Goal: Feedback & Contribution: Contribute content

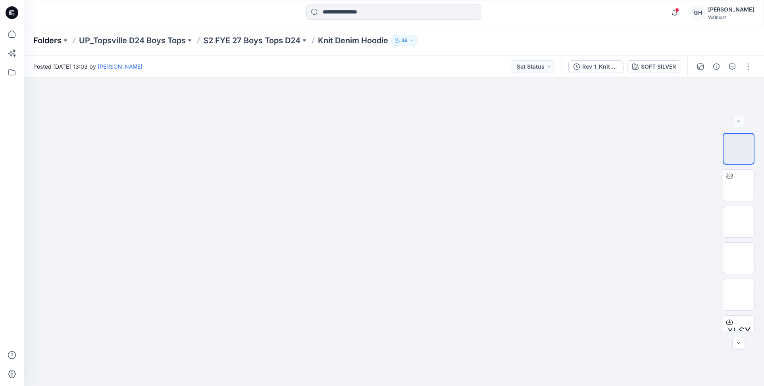
click at [38, 38] on p "Folders" at bounding box center [47, 40] width 28 height 11
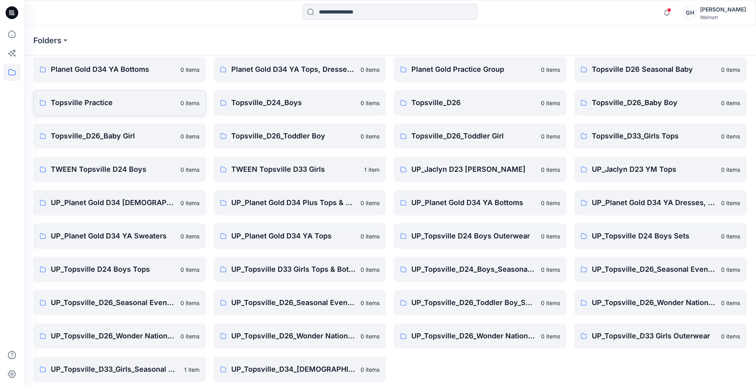
scroll to position [69, 0]
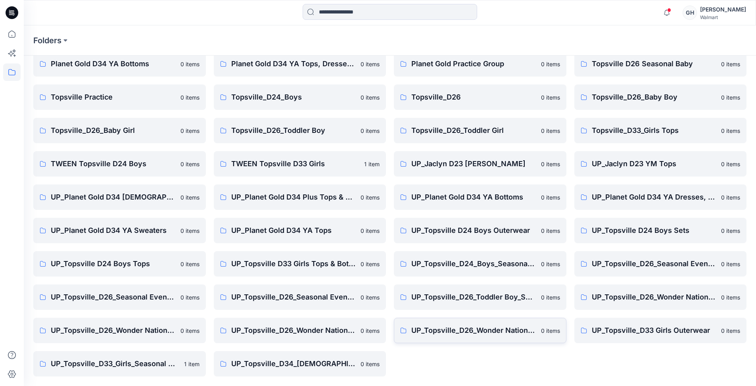
click at [484, 335] on p "UP_Topsville_D26_Wonder Nation_Toddler Girl" at bounding box center [473, 330] width 125 height 11
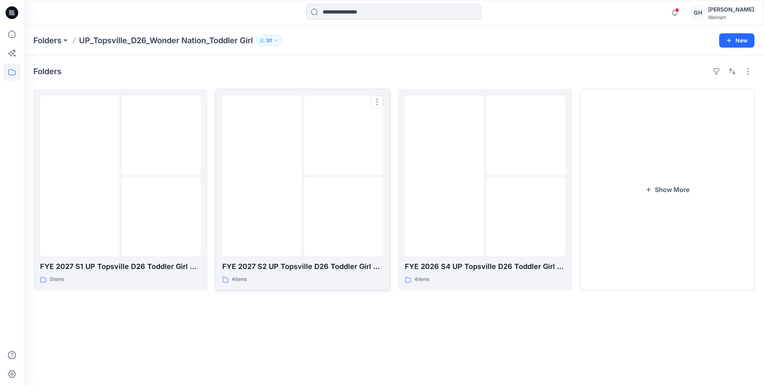
click at [344, 217] on img at bounding box center [344, 217] width 0 height 0
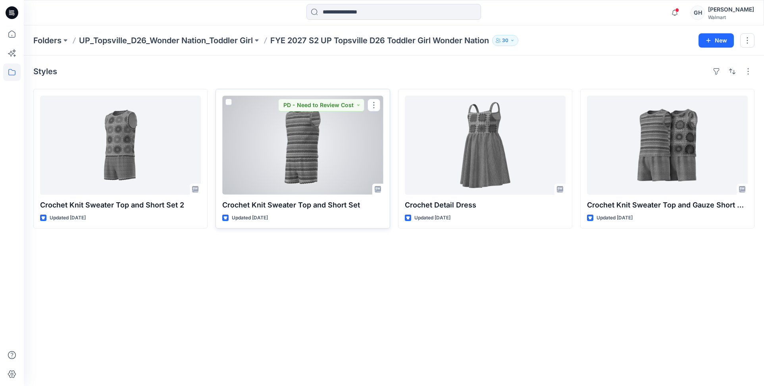
click at [294, 128] on div at bounding box center [302, 145] width 161 height 99
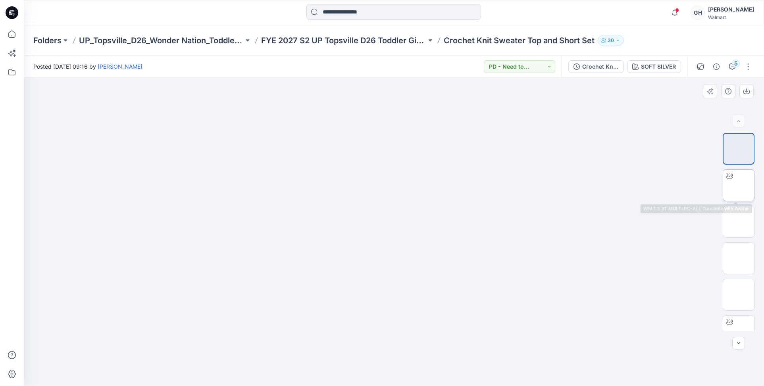
click at [738, 185] on img at bounding box center [738, 185] width 0 height 0
drag, startPoint x: 399, startPoint y: 134, endPoint x: 378, endPoint y: 258, distance: 125.9
click at [380, 70] on img at bounding box center [394, 70] width 572 height 0
drag, startPoint x: 563, startPoint y: 280, endPoint x: 219, endPoint y: 275, distance: 344.4
click at [219, 69] on img at bounding box center [393, 69] width 521 height 0
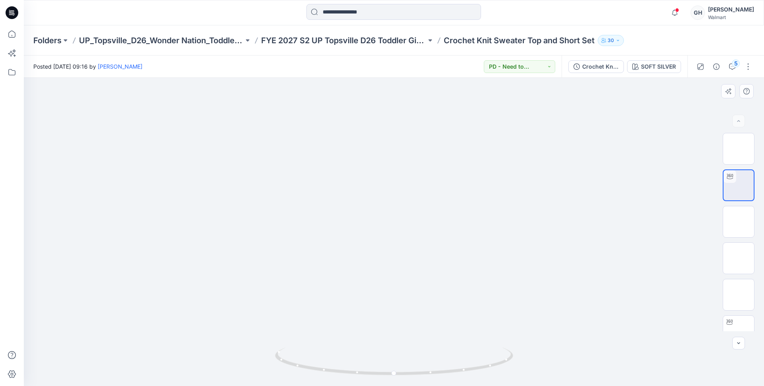
drag, startPoint x: 370, startPoint y: 307, endPoint x: 282, endPoint y: 303, distance: 87.7
click at [280, 73] on img at bounding box center [393, 73] width 403 height 0
drag, startPoint x: 494, startPoint y: 361, endPoint x: 417, endPoint y: 367, distance: 77.2
click at [417, 367] on icon at bounding box center [395, 363] width 240 height 30
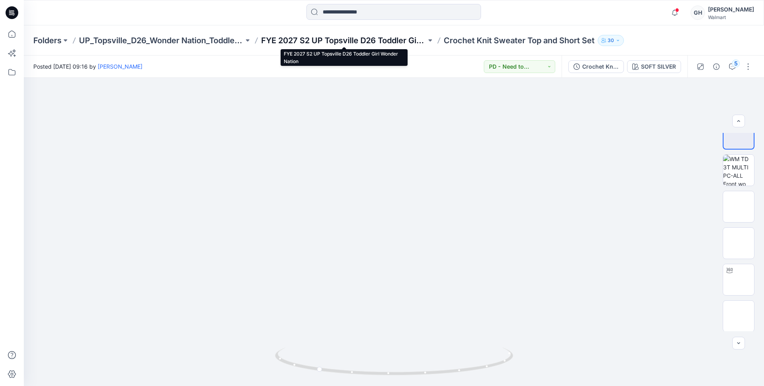
click at [376, 38] on p "FYE 2027 S2 UP Topsville D26 Toddler Girl Wonder Nation" at bounding box center [343, 40] width 165 height 11
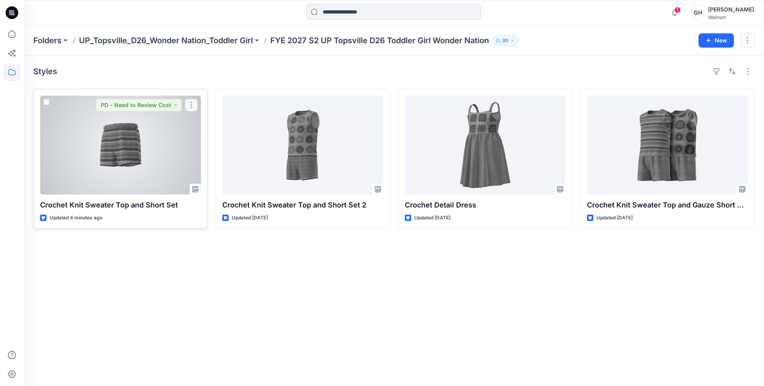
click at [157, 156] on div at bounding box center [120, 145] width 161 height 99
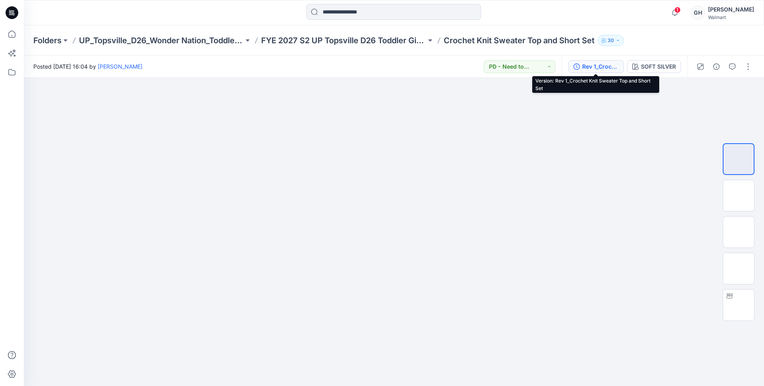
click at [590, 68] on div "Rev 1_Crochet Knit Sweater Top and Short Set" at bounding box center [600, 66] width 36 height 9
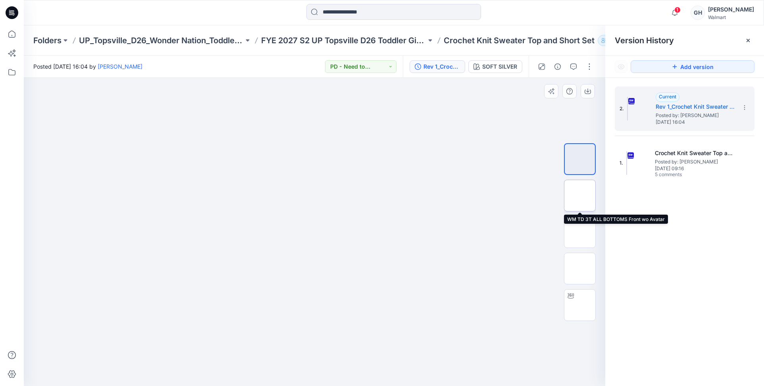
click at [580, 196] on img at bounding box center [580, 196] width 0 height 0
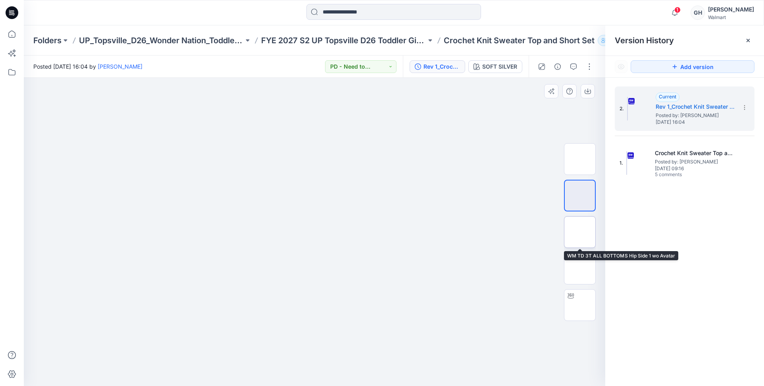
click at [580, 232] on img at bounding box center [580, 232] width 0 height 0
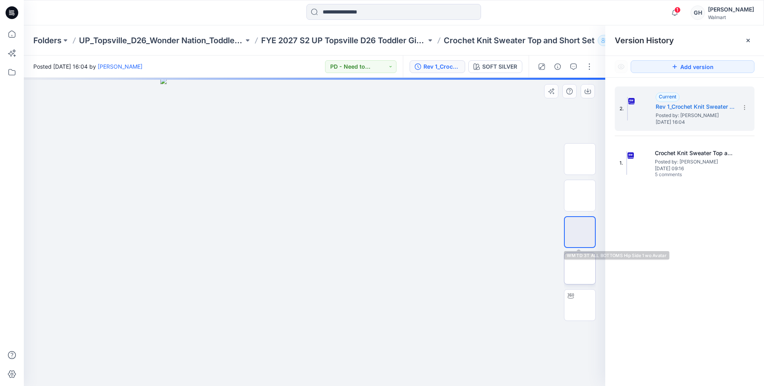
click at [580, 269] on img at bounding box center [580, 269] width 0 height 0
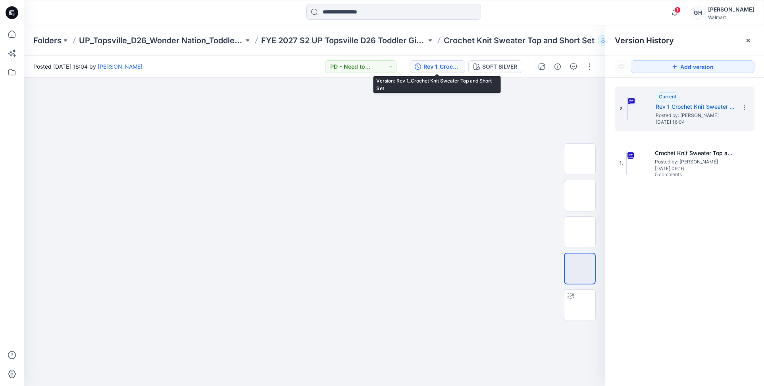
click at [426, 63] on div "Rev 1_Crochet Knit Sweater Top and Short Set" at bounding box center [441, 66] width 36 height 9
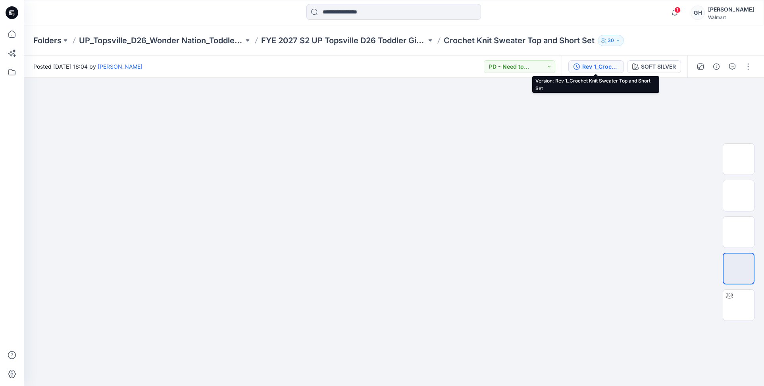
click at [583, 68] on div "Rev 1_Crochet Knit Sweater Top and Short Set" at bounding box center [600, 66] width 36 height 9
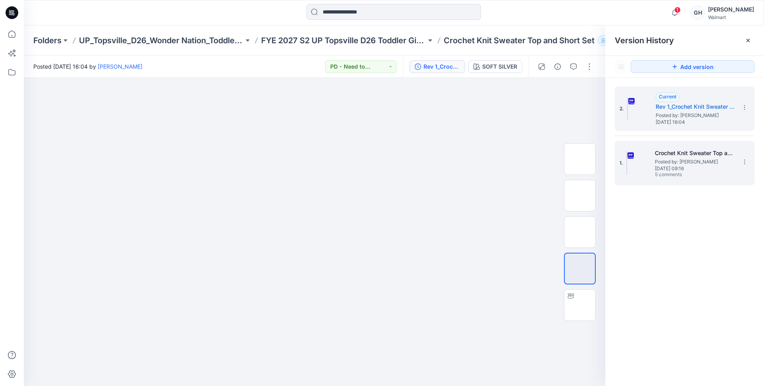
click at [664, 158] on span "Posted by: [PERSON_NAME]" at bounding box center [694, 162] width 79 height 8
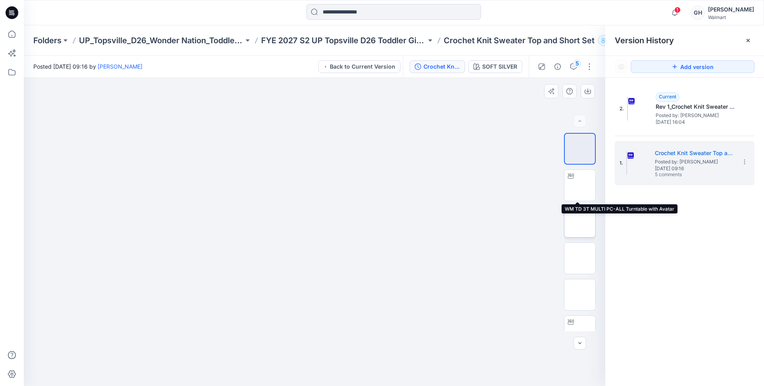
drag, startPoint x: 575, startPoint y: 186, endPoint x: 575, endPoint y: 206, distance: 19.4
click at [580, 185] on img at bounding box center [580, 185] width 0 height 0
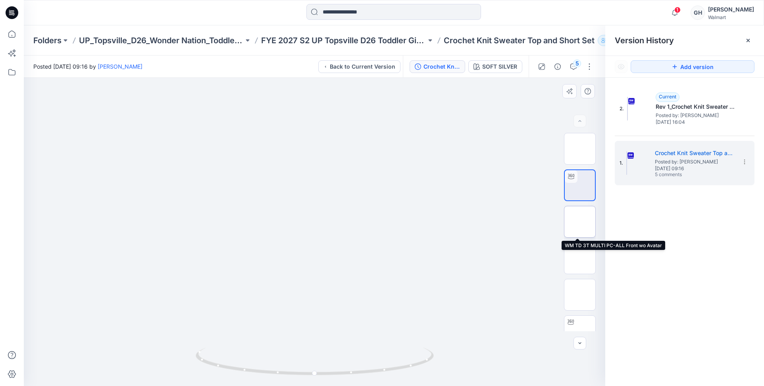
click at [580, 222] on img at bounding box center [580, 222] width 0 height 0
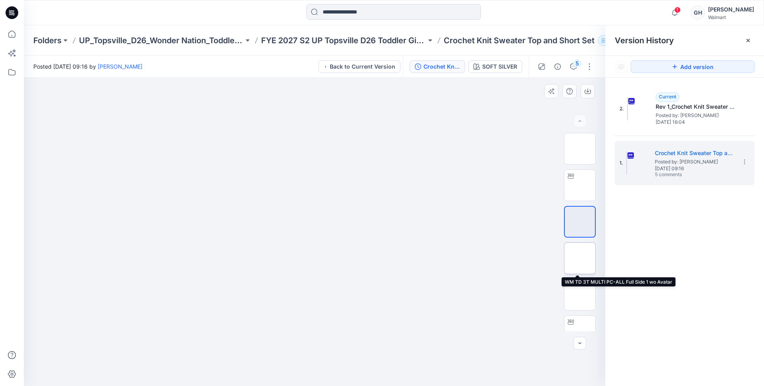
click at [580, 258] on img at bounding box center [580, 258] width 0 height 0
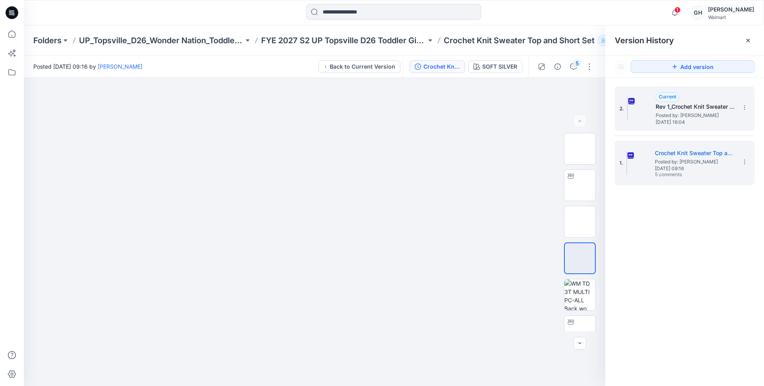
click at [666, 107] on h5 "Rev 1_Crochet Knit Sweater Top and Short Set" at bounding box center [694, 107] width 79 height 10
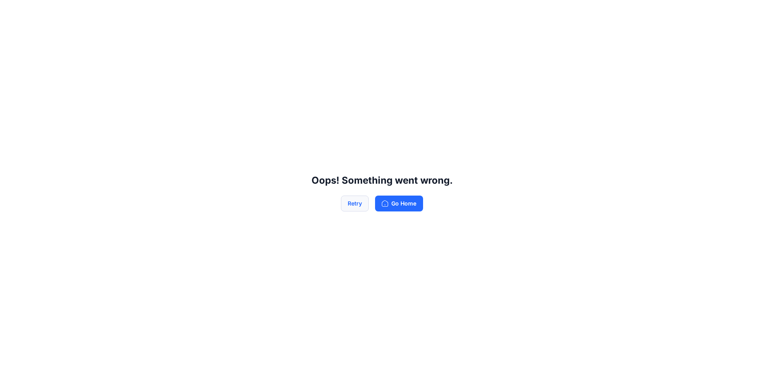
click at [352, 200] on button "Retry" at bounding box center [355, 204] width 28 height 16
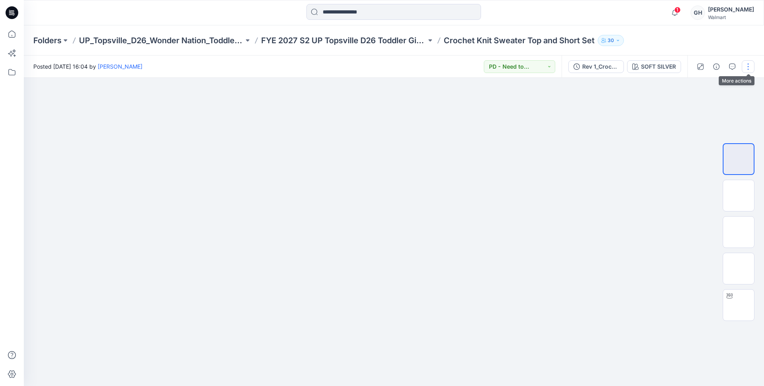
click at [748, 65] on button "button" at bounding box center [747, 66] width 13 height 13
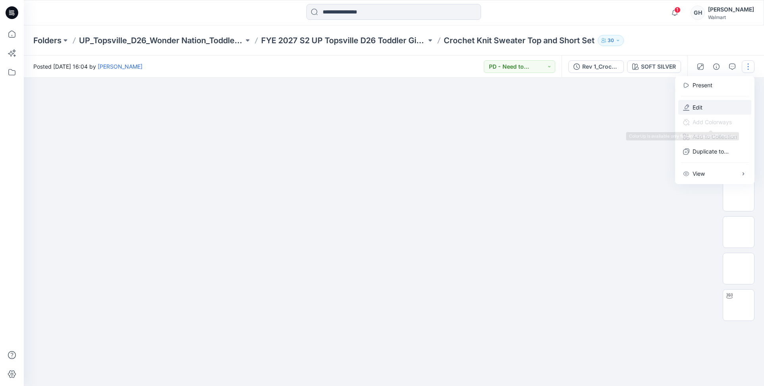
click at [708, 103] on button "Edit" at bounding box center [714, 107] width 73 height 15
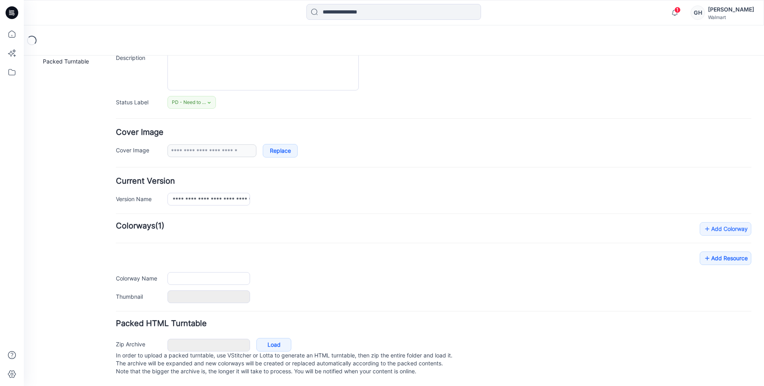
type input "**********"
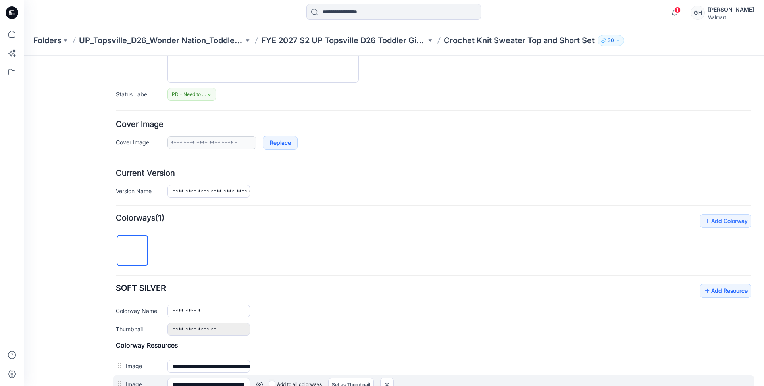
scroll to position [242, 0]
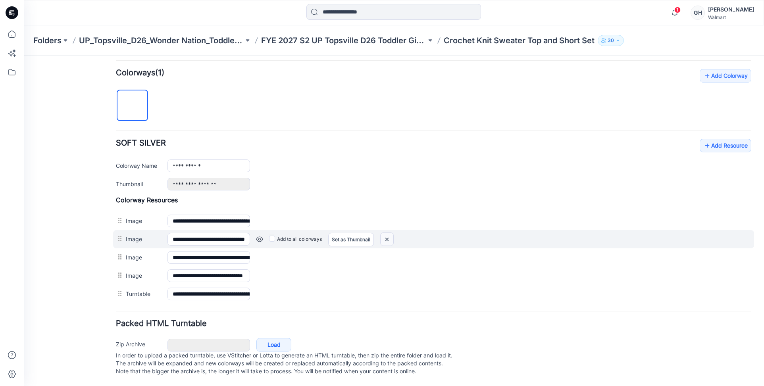
click at [24, 56] on img at bounding box center [24, 56] width 0 height 0
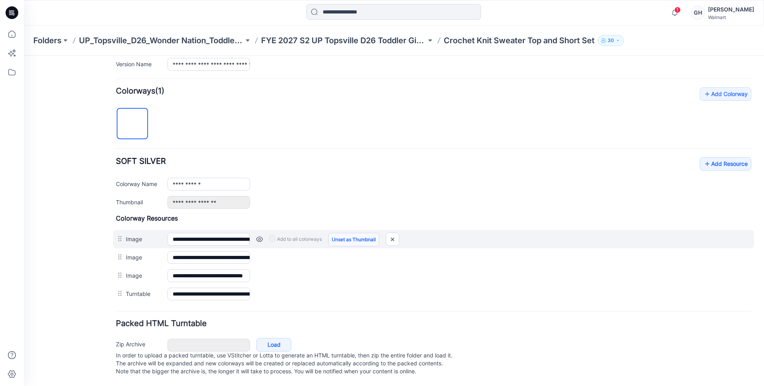
scroll to position [224, 0]
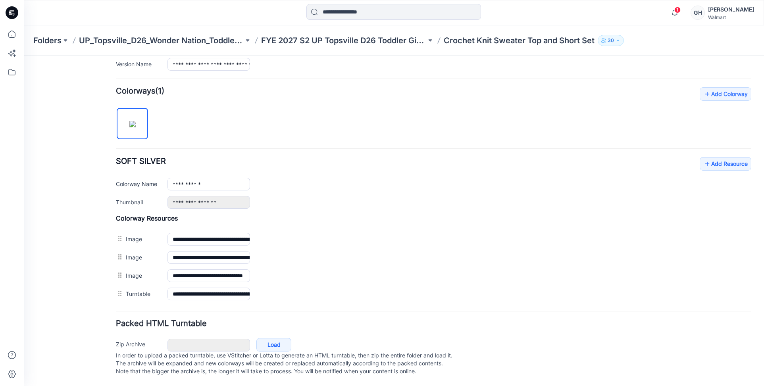
click at [24, 56] on img at bounding box center [24, 56] width 0 height 0
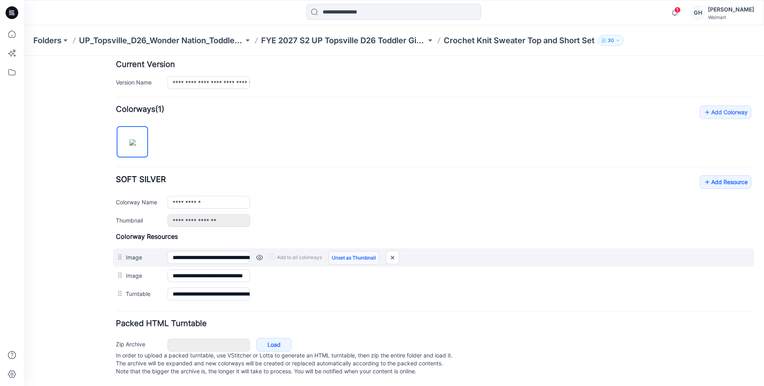
scroll to position [206, 0]
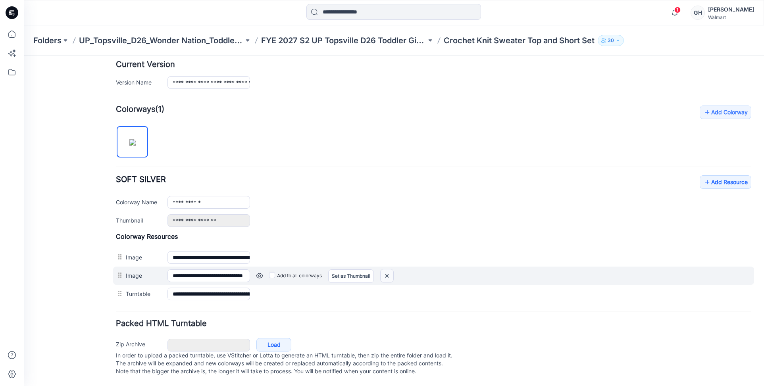
click at [24, 56] on img at bounding box center [24, 56] width 0 height 0
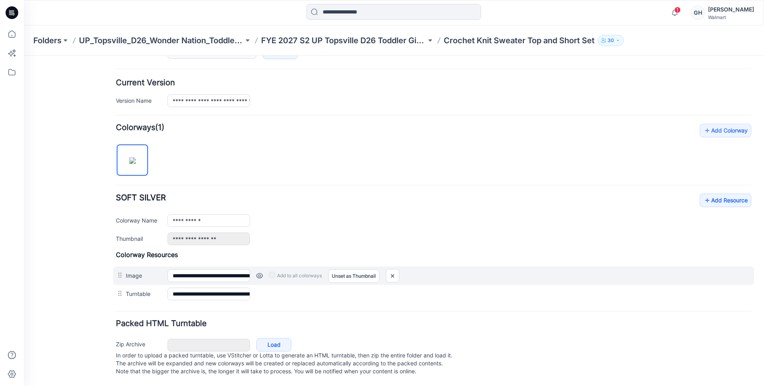
scroll to position [188, 0]
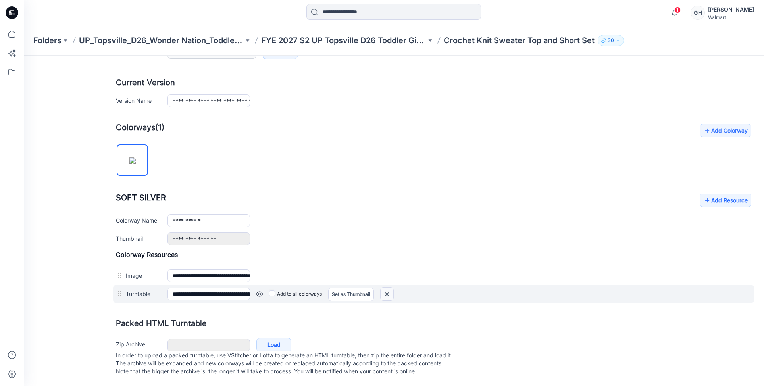
click at [24, 56] on img at bounding box center [24, 56] width 0 height 0
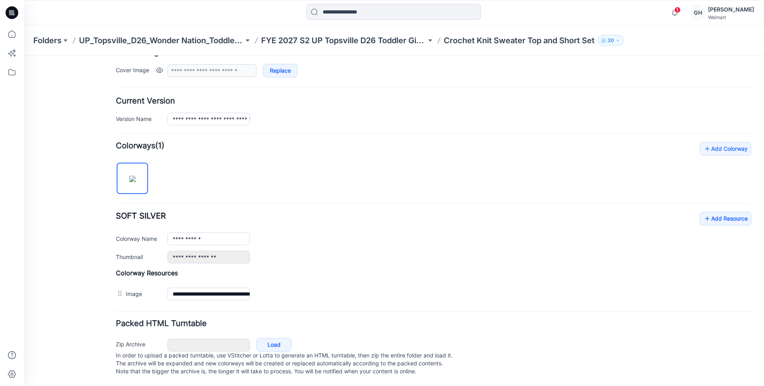
scroll to position [169, 0]
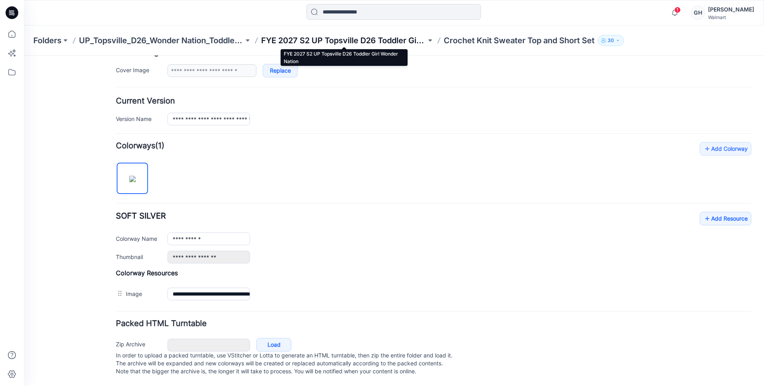
click at [352, 39] on p "FYE 2027 S2 UP Topsville D26 Toddler Girl Wonder Nation" at bounding box center [343, 40] width 165 height 11
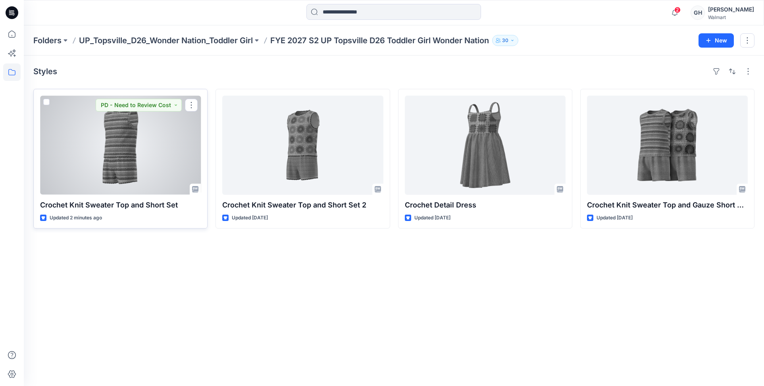
click at [125, 149] on div at bounding box center [120, 145] width 161 height 99
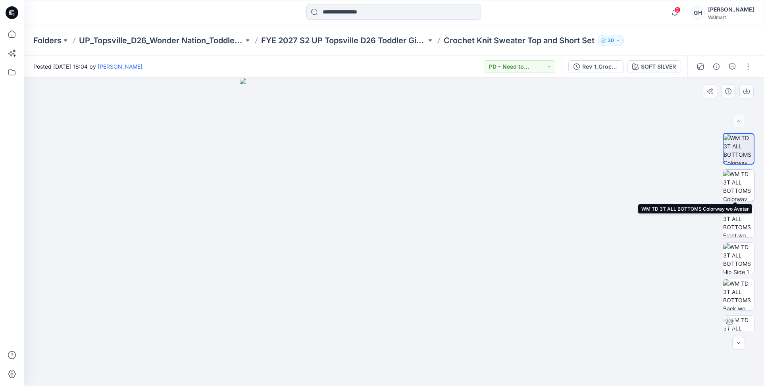
click at [734, 183] on img at bounding box center [738, 185] width 31 height 31
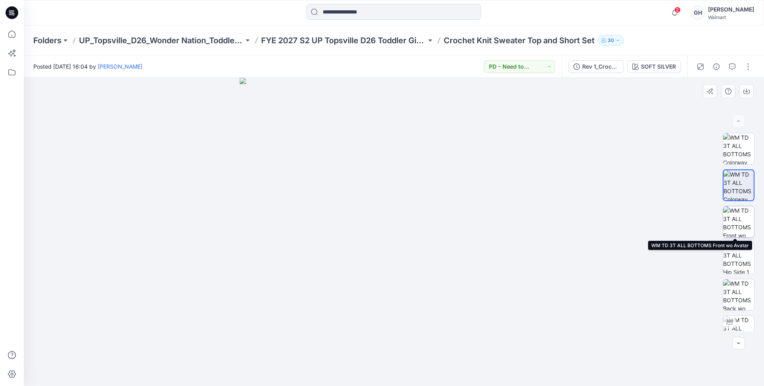
click at [730, 225] on img at bounding box center [738, 221] width 31 height 31
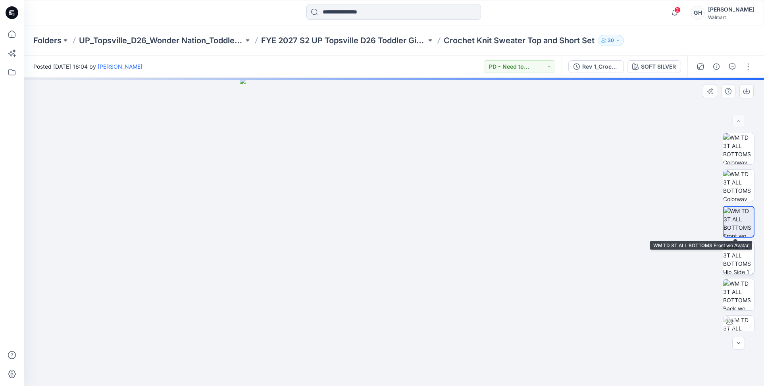
click at [738, 263] on img at bounding box center [738, 258] width 31 height 31
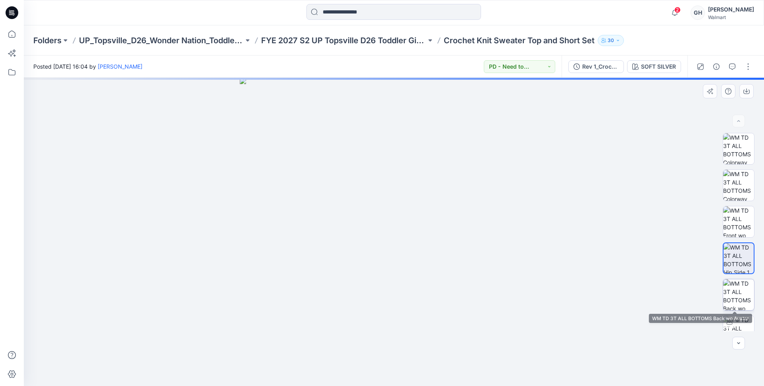
click at [737, 282] on img at bounding box center [738, 294] width 31 height 31
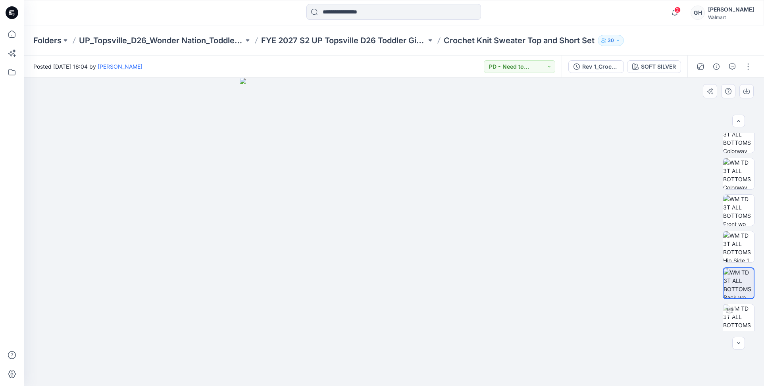
scroll to position [16, 0]
click at [734, 311] on img at bounding box center [738, 315] width 31 height 31
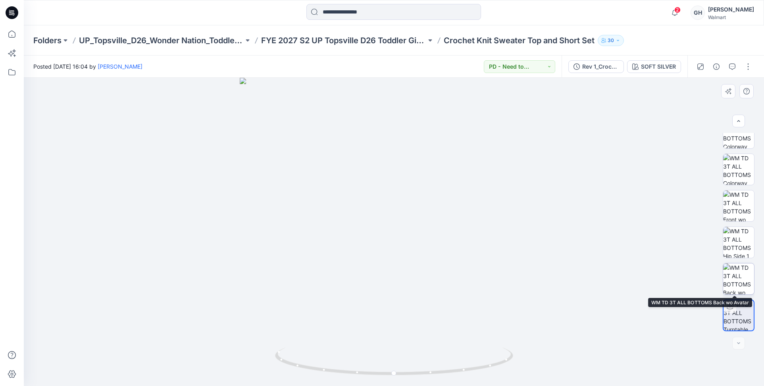
click at [734, 274] on img at bounding box center [738, 278] width 31 height 31
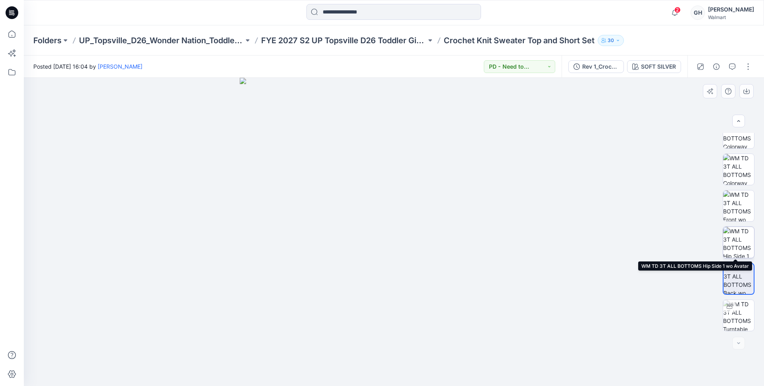
click at [731, 245] on img at bounding box center [738, 242] width 31 height 31
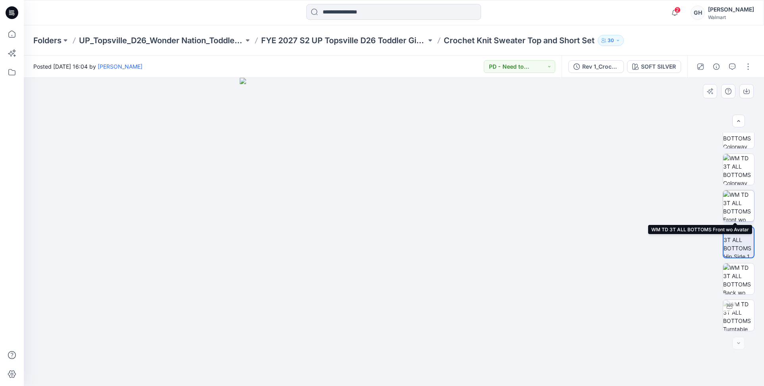
click at [730, 212] on img at bounding box center [738, 205] width 31 height 31
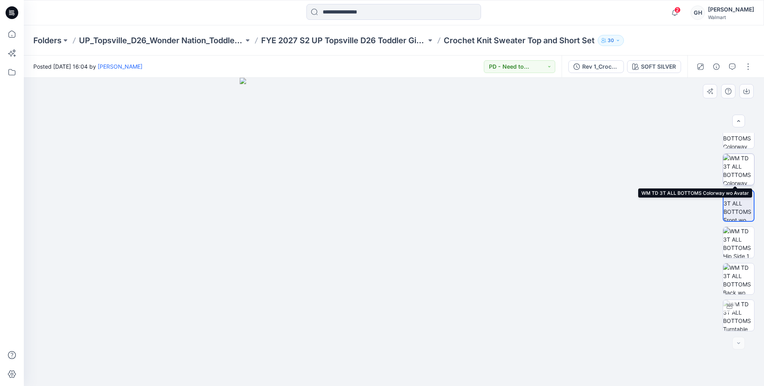
click at [732, 163] on img at bounding box center [738, 169] width 31 height 31
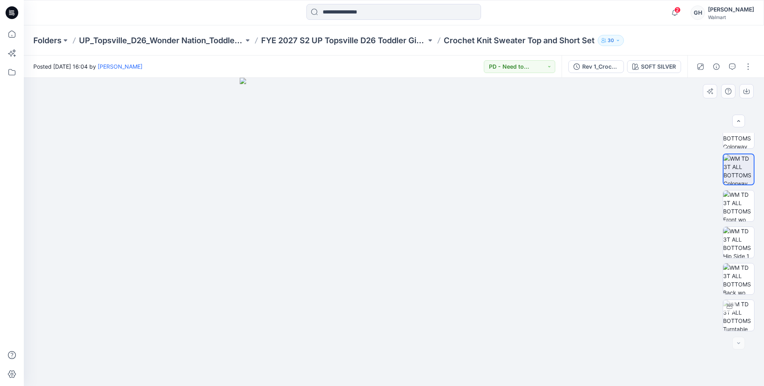
scroll to position [0, 0]
click at [737, 217] on img at bounding box center [738, 221] width 31 height 31
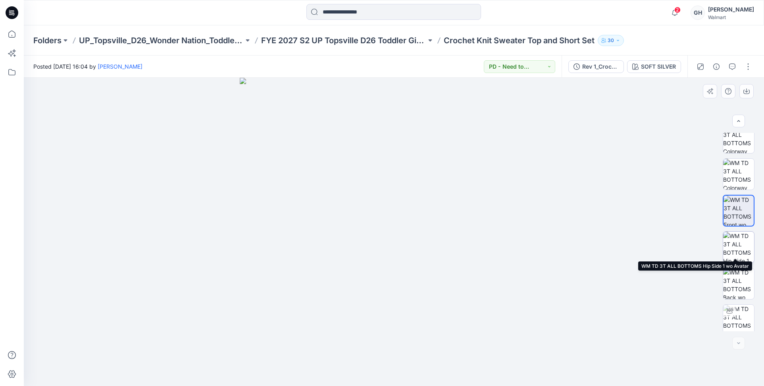
scroll to position [16, 0]
click at [729, 247] on img at bounding box center [738, 242] width 31 height 31
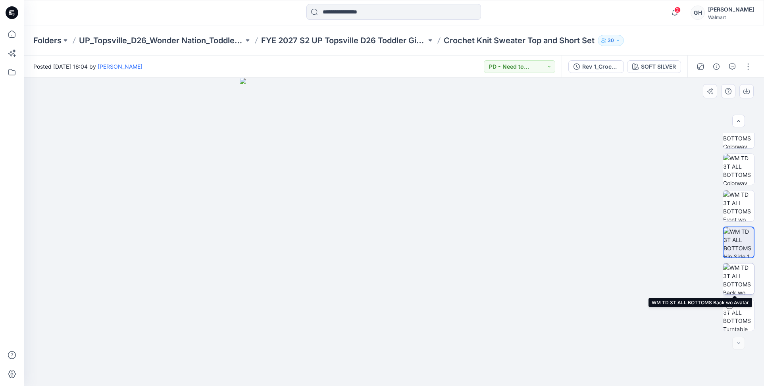
click at [736, 273] on img at bounding box center [738, 278] width 31 height 31
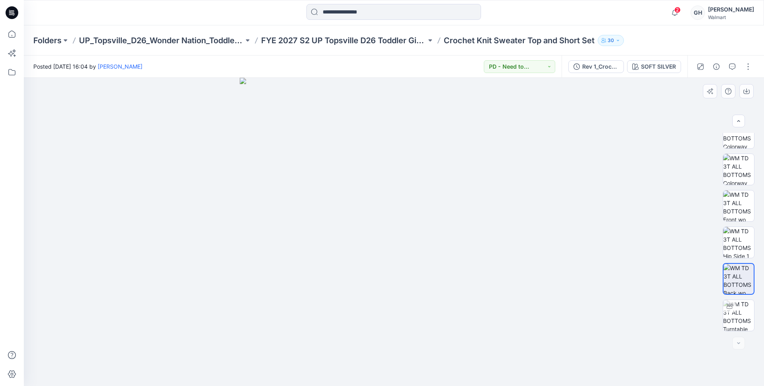
drag, startPoint x: 551, startPoint y: 279, endPoint x: 582, endPoint y: 278, distance: 31.4
click at [551, 279] on div at bounding box center [394, 232] width 740 height 308
click at [739, 308] on img at bounding box center [738, 315] width 31 height 31
drag, startPoint x: 396, startPoint y: 285, endPoint x: 446, endPoint y: 252, distance: 60.1
click at [415, 275] on div at bounding box center [394, 232] width 740 height 308
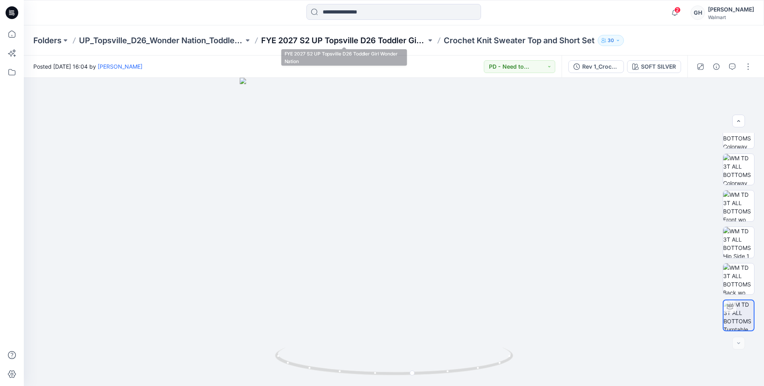
click at [388, 36] on p "FYE 2027 S2 UP Topsville D26 Toddler Girl Wonder Nation" at bounding box center [343, 40] width 165 height 11
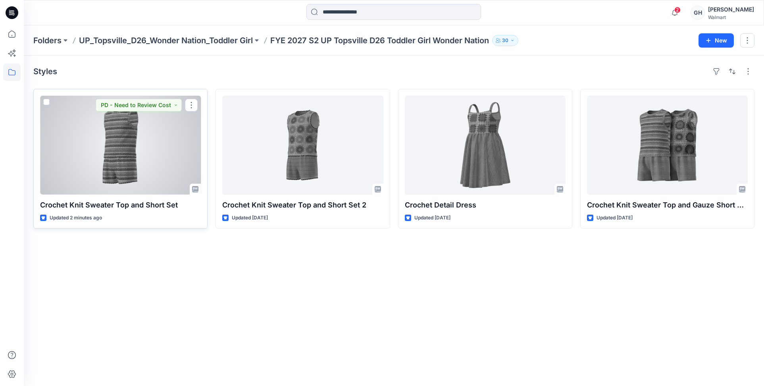
click at [94, 160] on div at bounding box center [120, 145] width 161 height 99
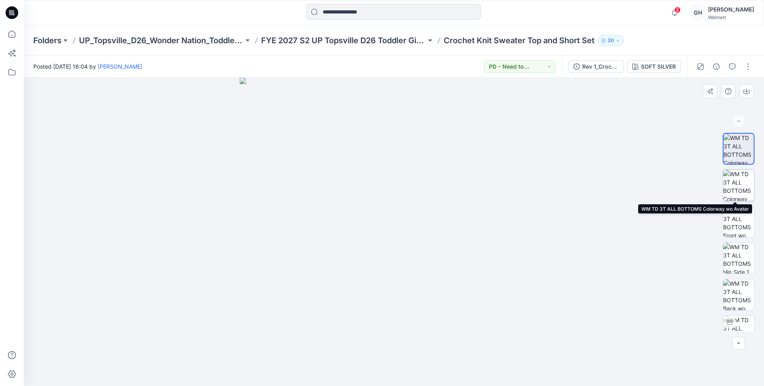
click at [729, 189] on img at bounding box center [738, 185] width 31 height 31
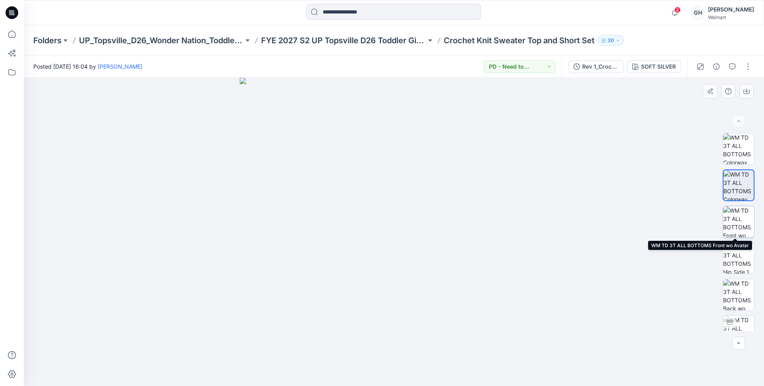
click at [739, 222] on img at bounding box center [738, 221] width 31 height 31
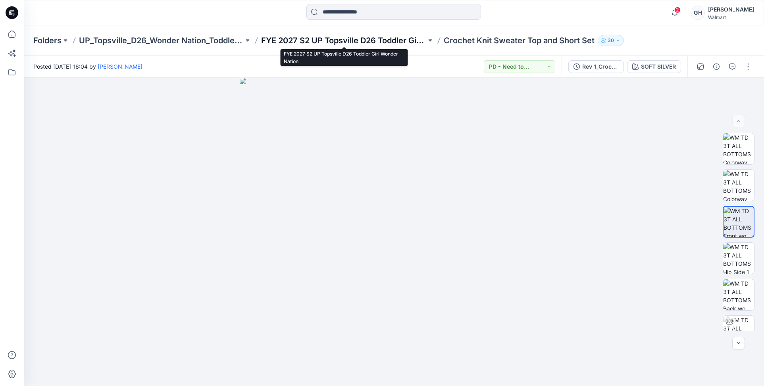
click at [370, 44] on p "FYE 2027 S2 UP Topsville D26 Toddler Girl Wonder Nation" at bounding box center [343, 40] width 165 height 11
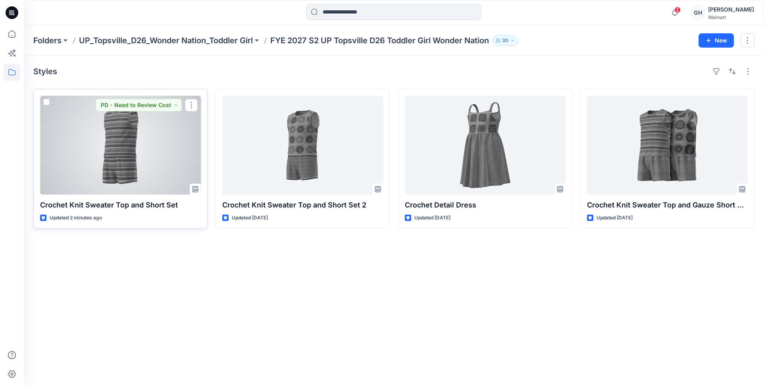
click at [103, 147] on div at bounding box center [120, 145] width 161 height 99
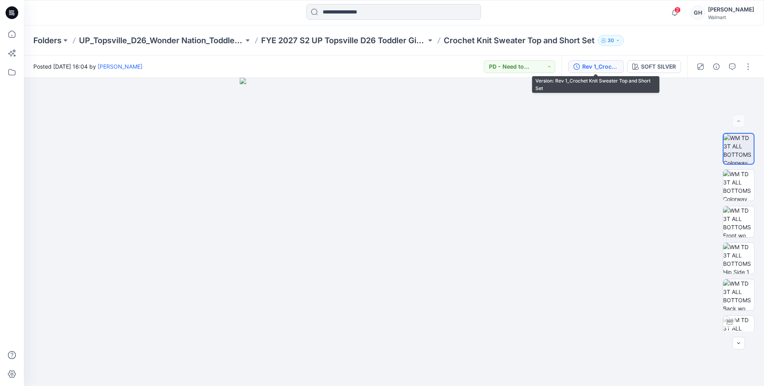
click at [583, 67] on div "Rev 1_Crochet Knit Sweater Top and Short Set" at bounding box center [600, 66] width 36 height 9
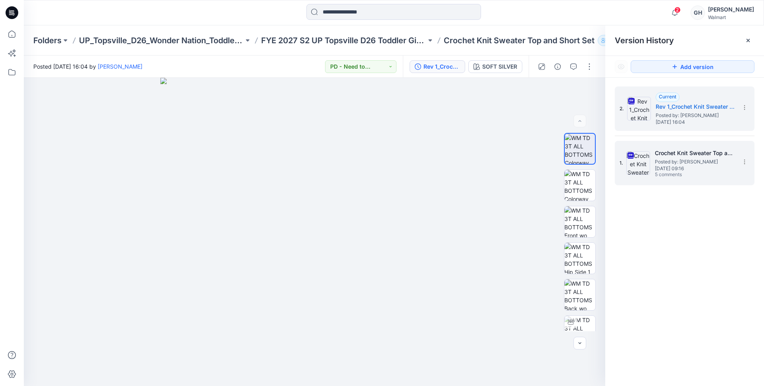
click at [653, 158] on div "1. Crochet Knit Sweater Top and Short Set Posted by: Gwen Hine Friday, July 18,…" at bounding box center [678, 163] width 119 height 38
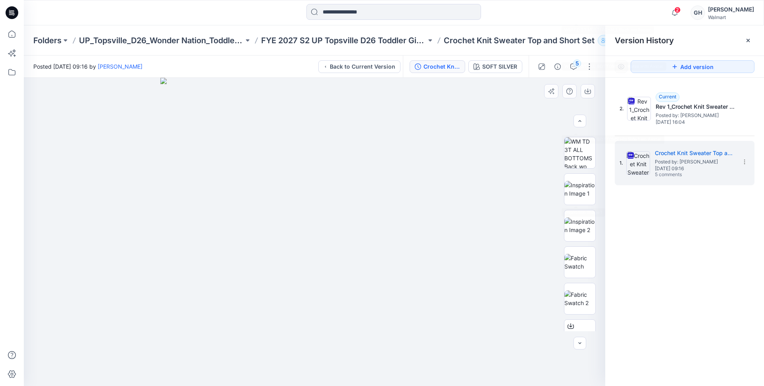
scroll to position [308, 0]
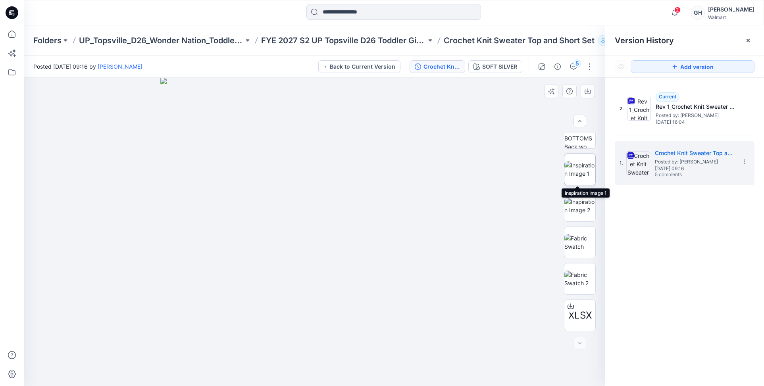
click at [581, 167] on img at bounding box center [579, 169] width 31 height 17
click at [587, 87] on button "button" at bounding box center [587, 91] width 14 height 14
click at [583, 210] on img at bounding box center [579, 206] width 31 height 17
click at [591, 88] on button "button" at bounding box center [587, 91] width 14 height 14
click at [582, 243] on img at bounding box center [579, 242] width 31 height 17
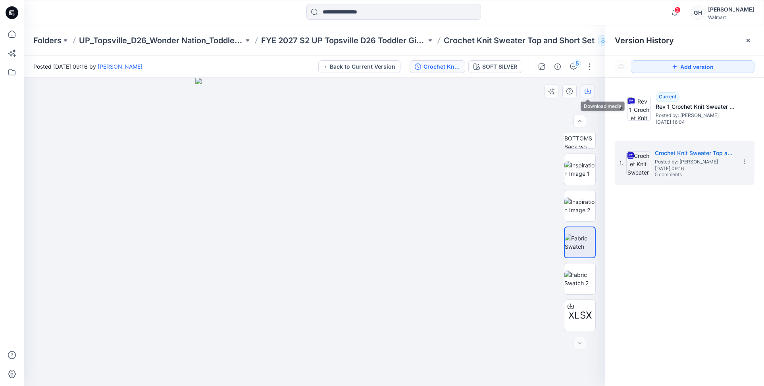
click at [584, 93] on icon "button" at bounding box center [587, 91] width 6 height 6
click at [574, 281] on img at bounding box center [579, 279] width 31 height 17
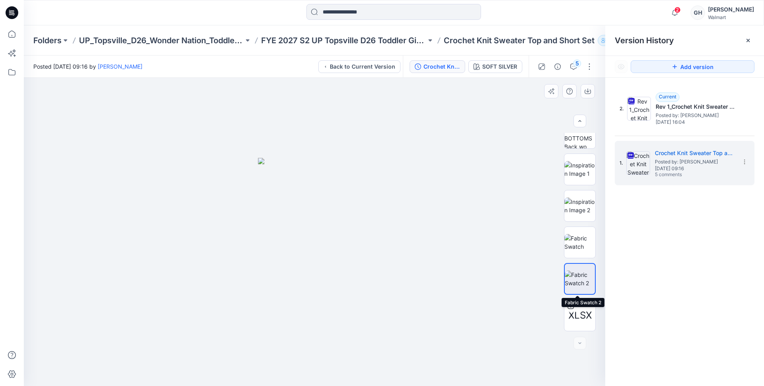
click at [580, 282] on img at bounding box center [580, 279] width 30 height 17
click at [585, 91] on icon "button" at bounding box center [587, 91] width 6 height 6
click at [748, 36] on div at bounding box center [747, 40] width 13 height 13
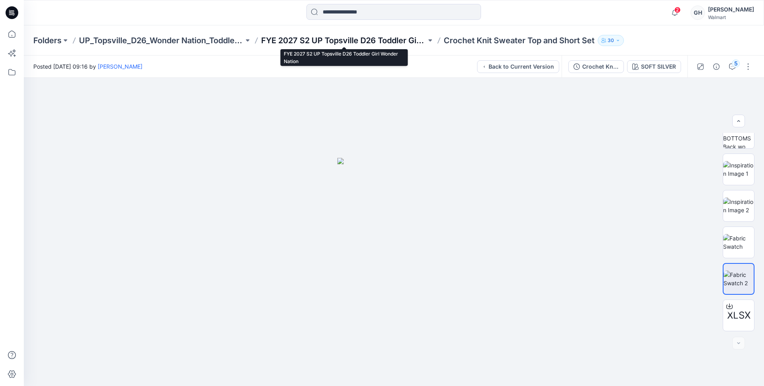
click at [388, 41] on p "FYE 2027 S2 UP Topsville D26 Toddler Girl Wonder Nation" at bounding box center [343, 40] width 165 height 11
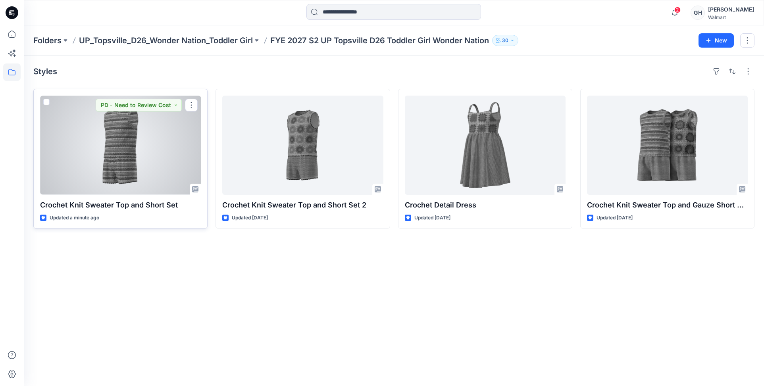
click at [129, 169] on div at bounding box center [120, 145] width 161 height 99
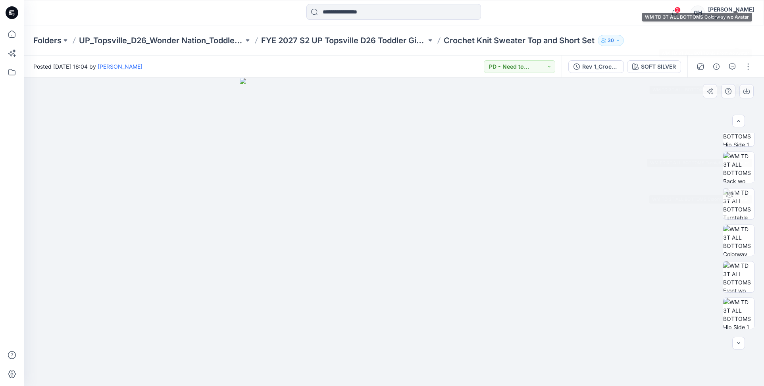
scroll to position [198, 0]
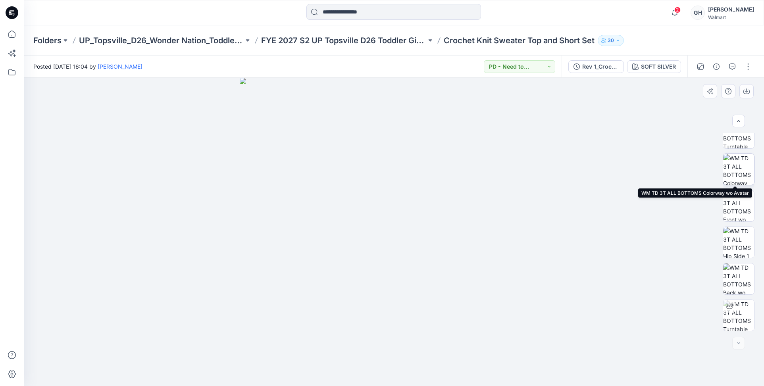
click at [731, 166] on img at bounding box center [738, 169] width 31 height 31
click at [733, 209] on img at bounding box center [738, 205] width 31 height 31
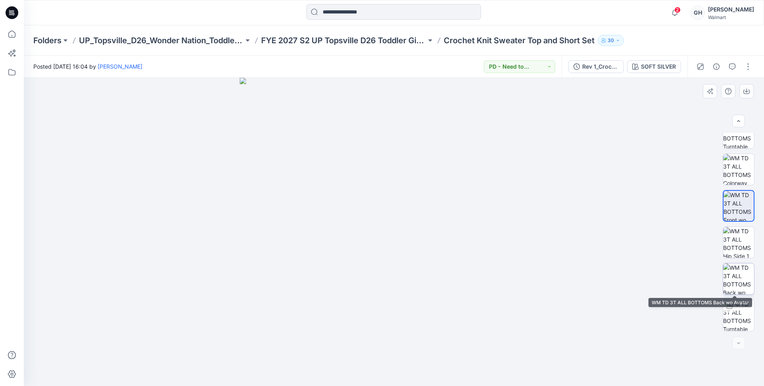
click at [728, 292] on img at bounding box center [738, 278] width 31 height 31
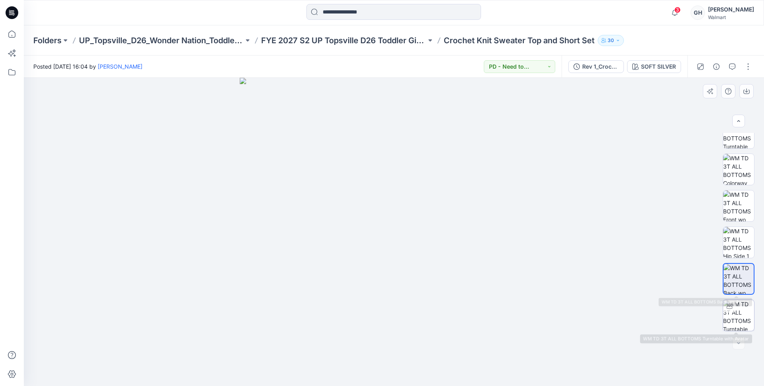
click at [733, 309] on img at bounding box center [738, 315] width 31 height 31
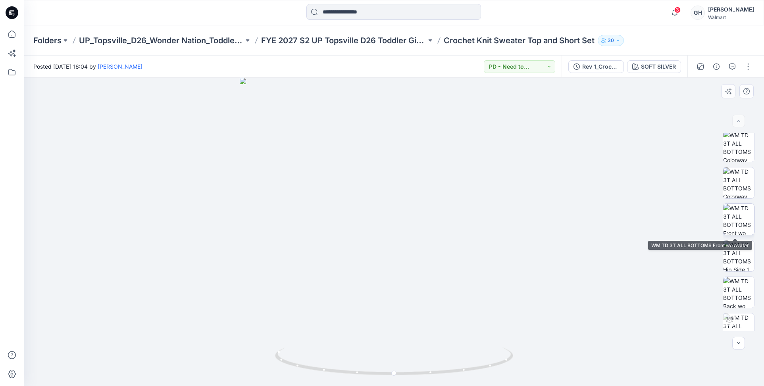
scroll to position [0, 0]
click at [749, 60] on div at bounding box center [723, 67] width 73 height 22
click at [746, 67] on button "button" at bounding box center [747, 66] width 13 height 13
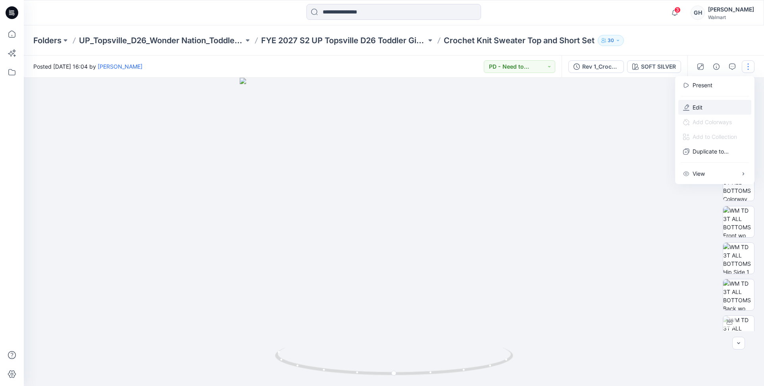
click at [684, 110] on icon "button" at bounding box center [686, 110] width 6 height 0
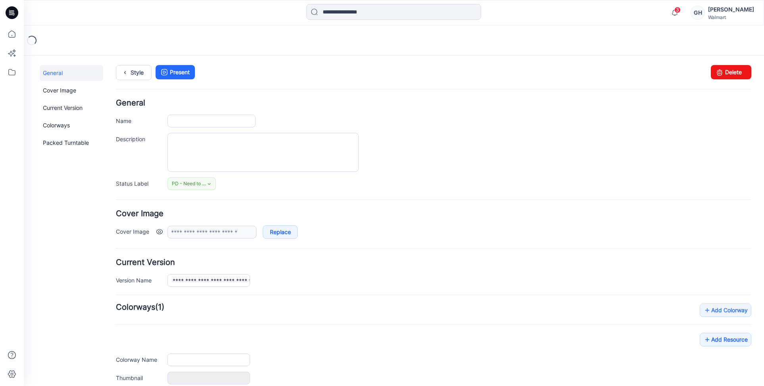
type input "**********"
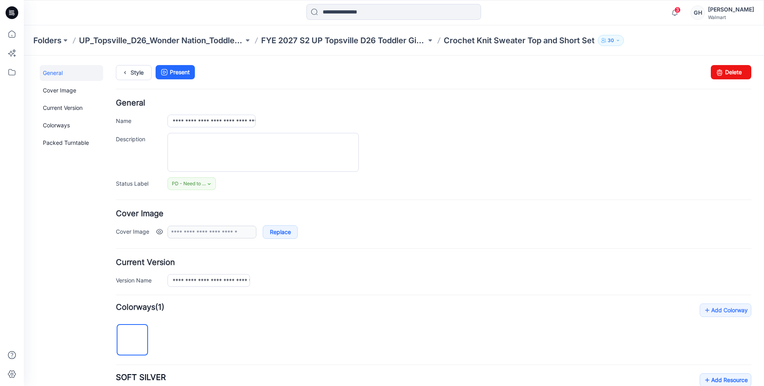
scroll to position [198, 0]
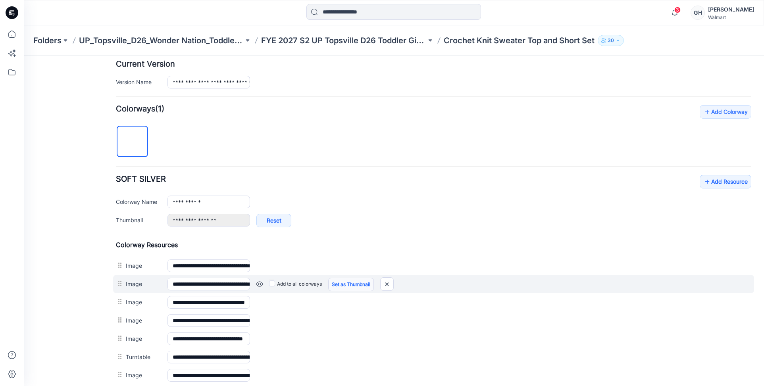
click at [24, 56] on link "Set as Thumbnail" at bounding box center [24, 56] width 0 height 0
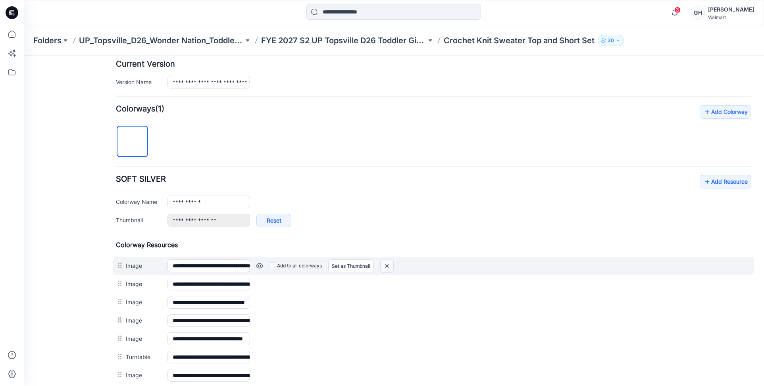
click at [388, 265] on img at bounding box center [386, 265] width 13 height 13
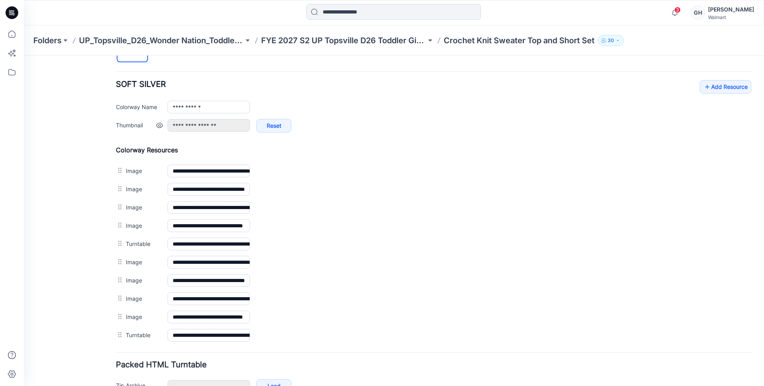
scroll to position [342, 0]
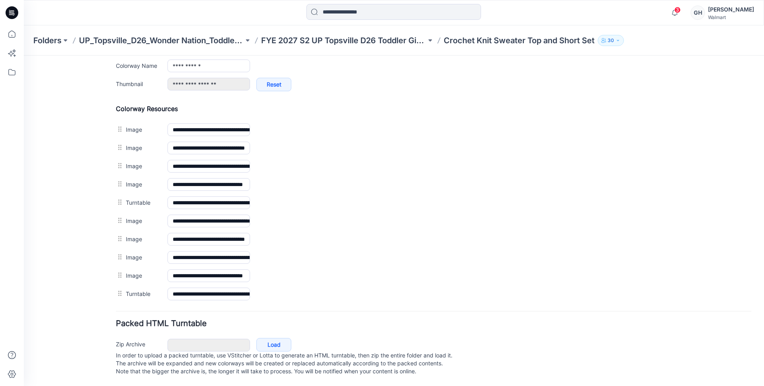
click at [24, 56] on img at bounding box center [24, 56] width 0 height 0
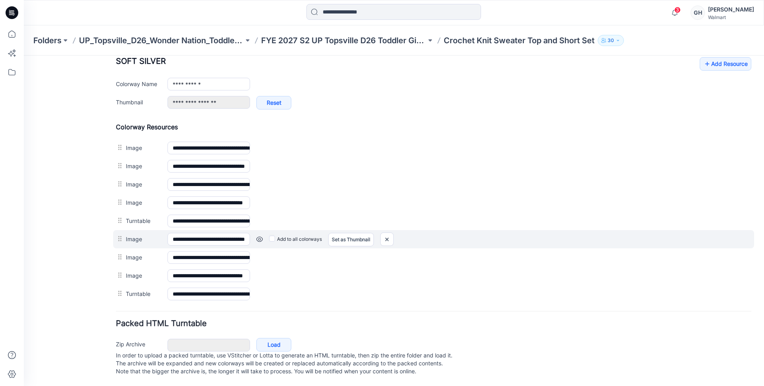
scroll to position [315, 0]
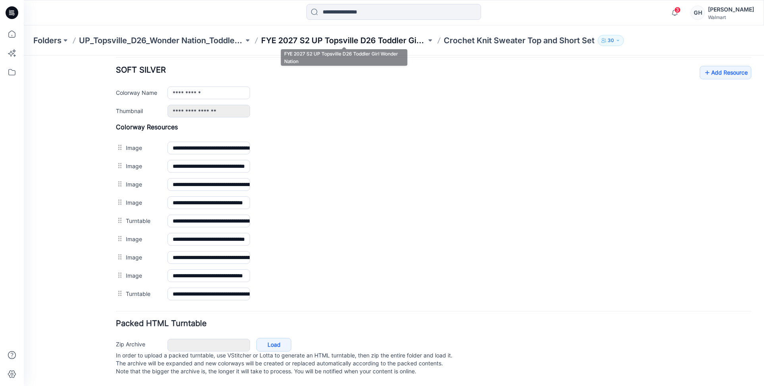
click at [371, 41] on p "FYE 2027 S2 UP Topsville D26 Toddler Girl Wonder Nation" at bounding box center [343, 40] width 165 height 11
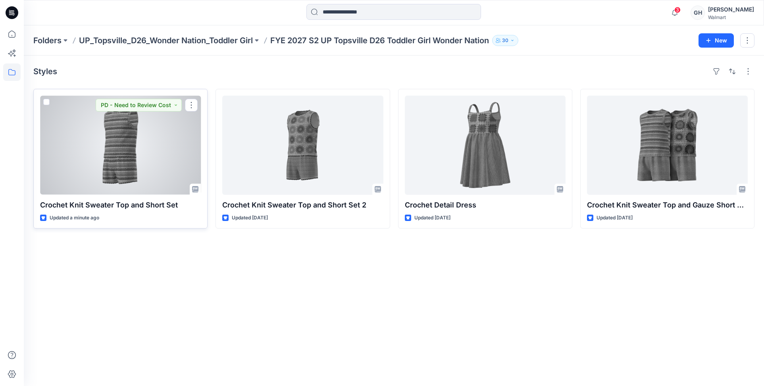
click at [136, 159] on div at bounding box center [120, 145] width 161 height 99
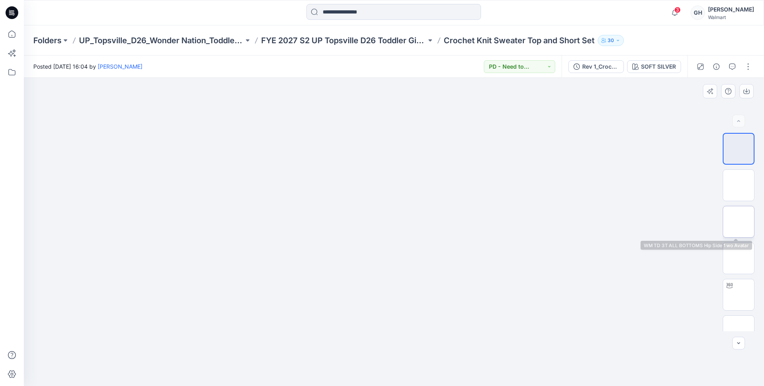
scroll to position [162, 0]
click at [743, 67] on button "button" at bounding box center [747, 66] width 13 height 13
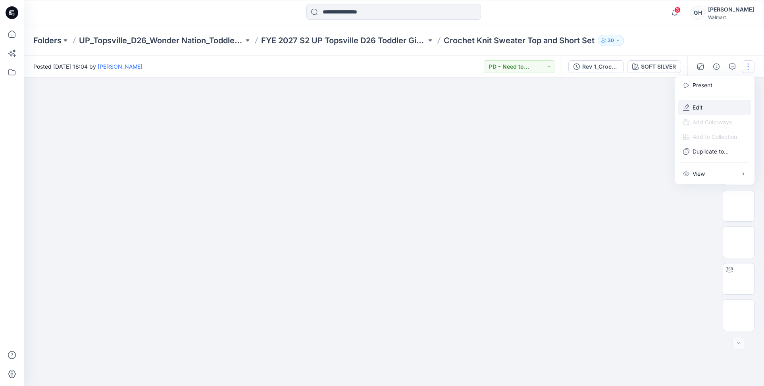
click at [693, 108] on p "Edit" at bounding box center [697, 107] width 10 height 8
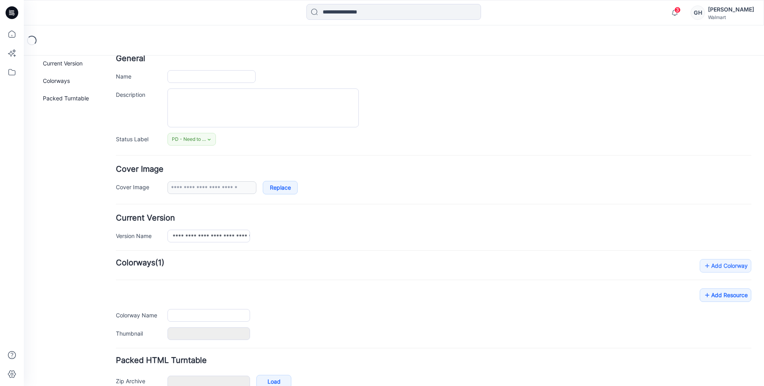
type input "**********"
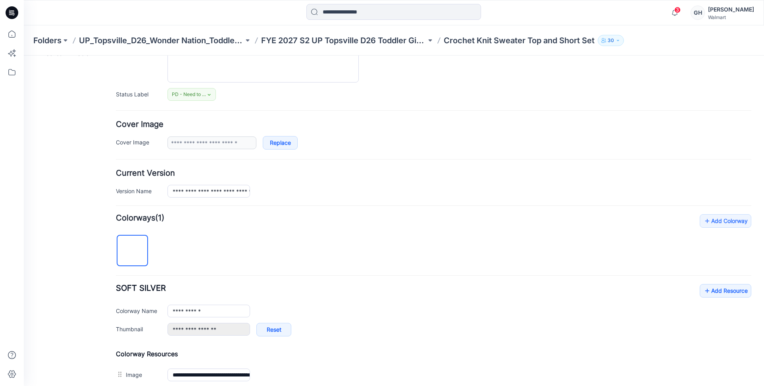
scroll to position [361, 0]
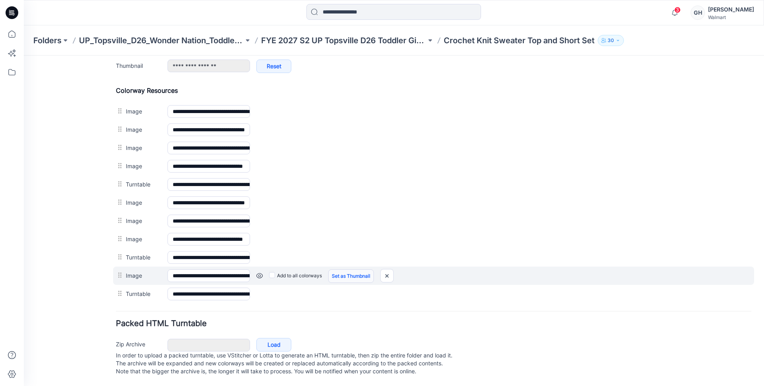
click at [24, 56] on link "Set as Thumbnail" at bounding box center [24, 56] width 0 height 0
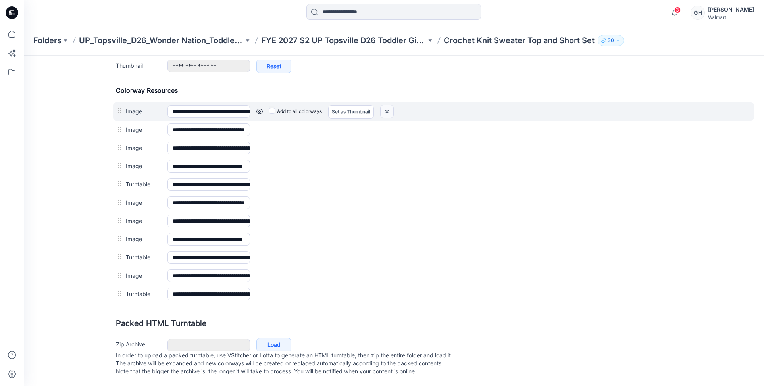
click at [391, 105] on img at bounding box center [386, 111] width 13 height 13
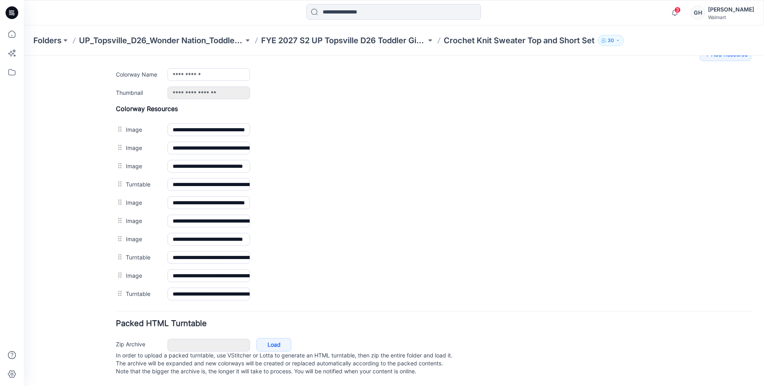
scroll to position [334, 0]
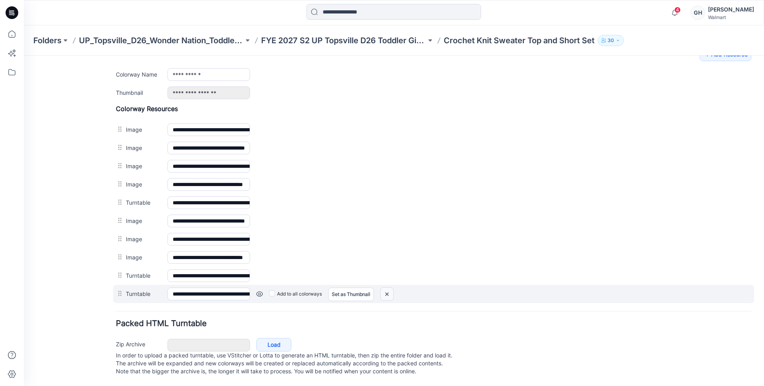
click at [24, 56] on img at bounding box center [24, 56] width 0 height 0
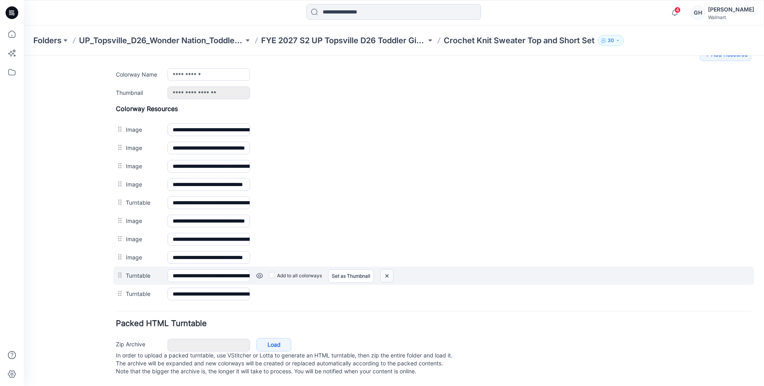
click at [24, 56] on img at bounding box center [24, 56] width 0 height 0
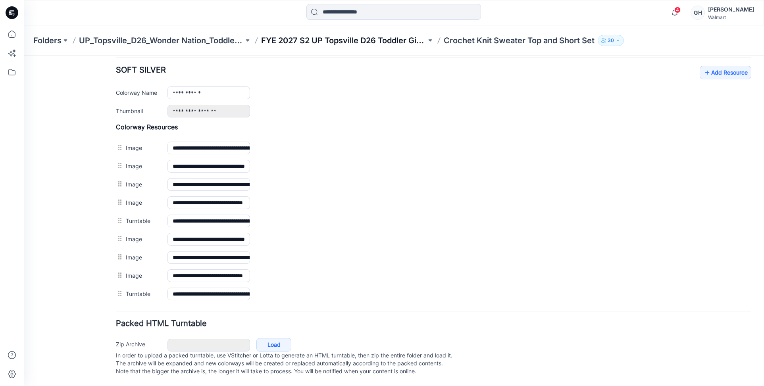
scroll to position [315, 0]
click at [401, 37] on p "FYE 2027 S2 UP Topsville D26 Toddler Girl Wonder Nation" at bounding box center [343, 40] width 165 height 11
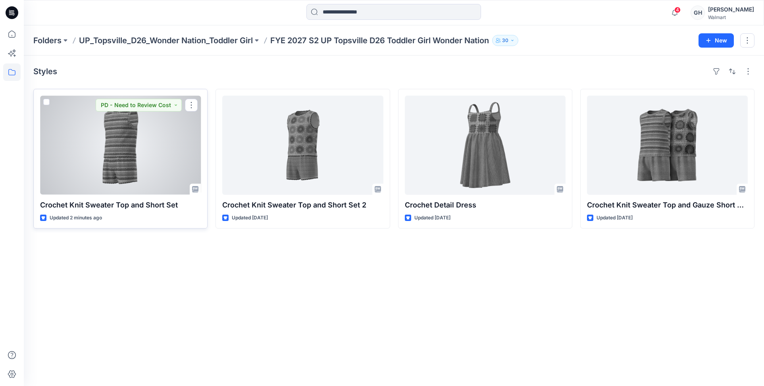
click at [136, 153] on div at bounding box center [120, 145] width 161 height 99
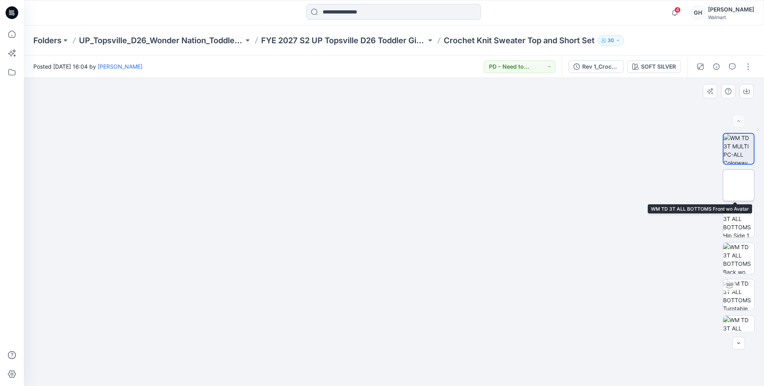
click at [738, 185] on img at bounding box center [738, 185] width 0 height 0
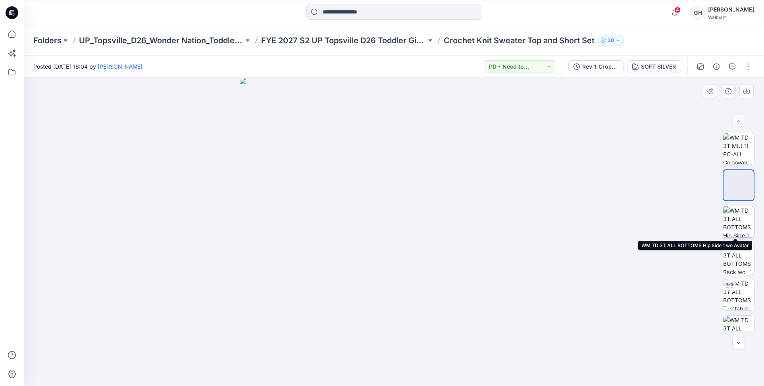
click at [736, 213] on img at bounding box center [738, 221] width 31 height 31
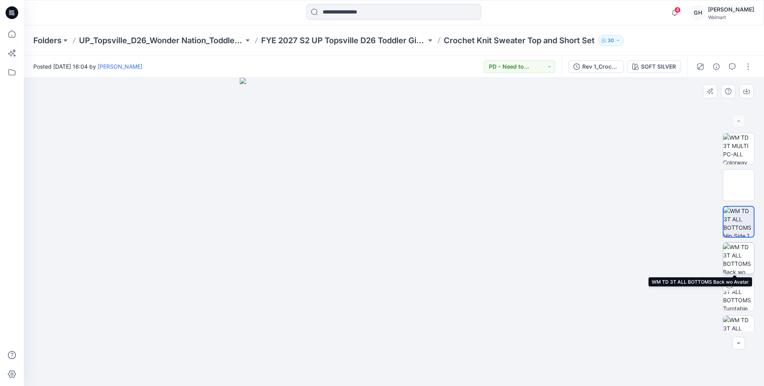
click at [734, 251] on img at bounding box center [738, 258] width 31 height 31
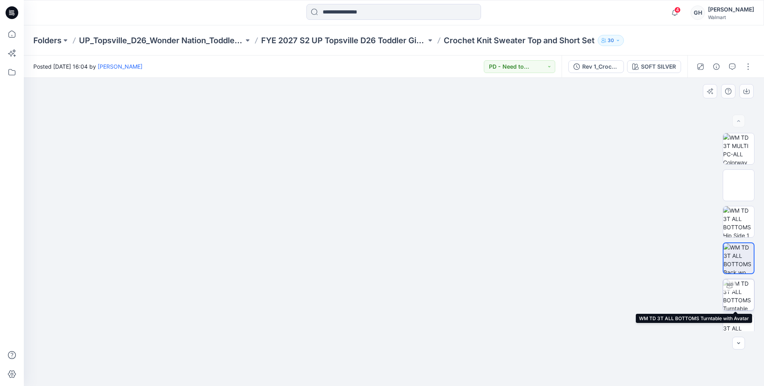
click at [732, 286] on div at bounding box center [729, 285] width 13 height 13
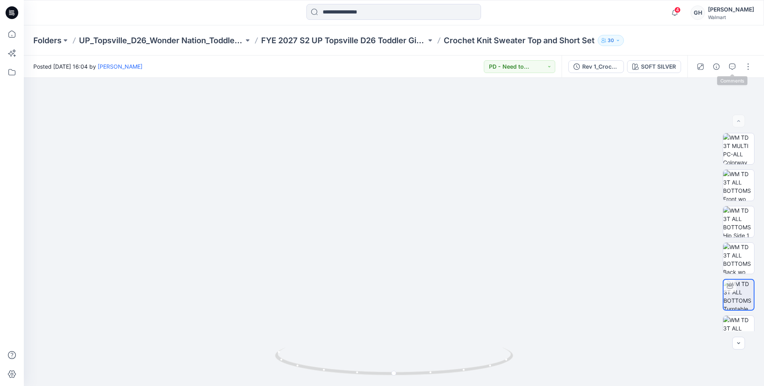
click at [729, 65] on icon "button" at bounding box center [732, 66] width 6 height 6
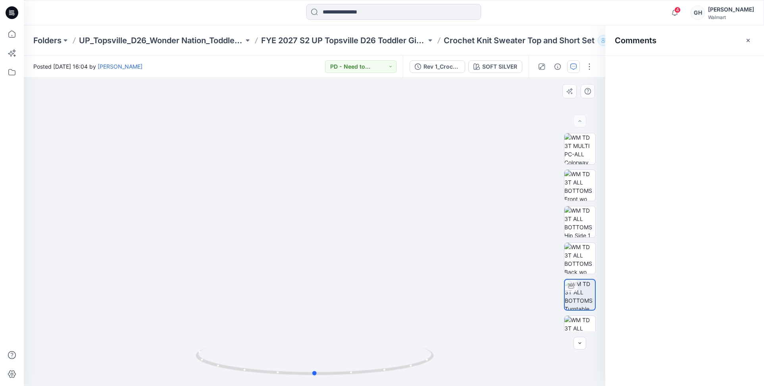
click at [432, 123] on div at bounding box center [314, 232] width 581 height 308
drag, startPoint x: 684, startPoint y: 63, endPoint x: 396, endPoint y: 143, distance: 299.0
click at [684, 63] on button "Add Comment" at bounding box center [692, 66] width 124 height 13
click at [368, 146] on div "1" at bounding box center [314, 232] width 581 height 308
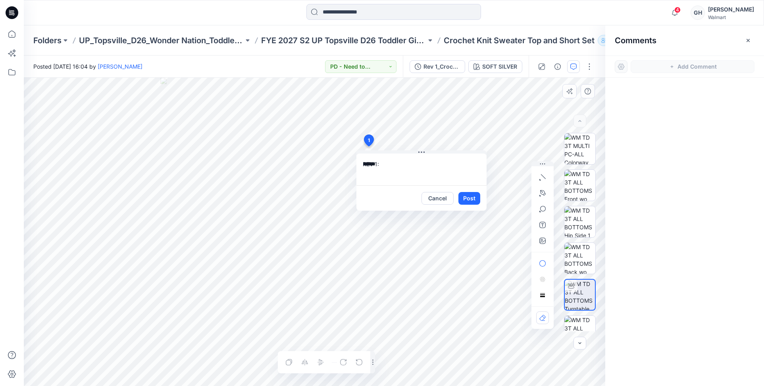
click at [415, 164] on textarea "******" at bounding box center [421, 170] width 130 height 32
click at [394, 171] on textarea "******" at bounding box center [421, 170] width 130 height 32
paste textarea "**********"
type textarea "**********"
click at [469, 198] on button "Post" at bounding box center [469, 198] width 22 height 13
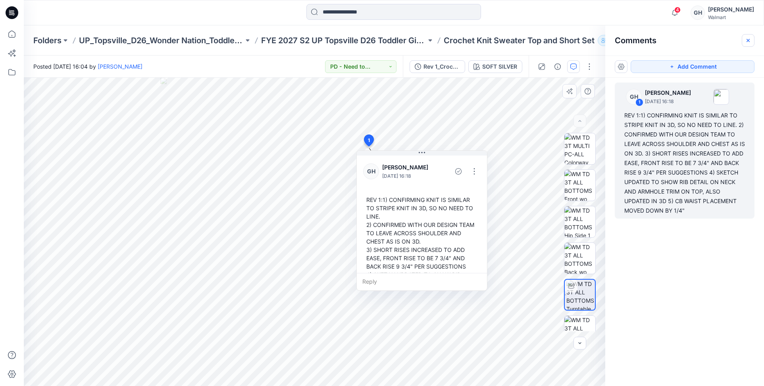
click at [745, 35] on button "button" at bounding box center [747, 40] width 13 height 13
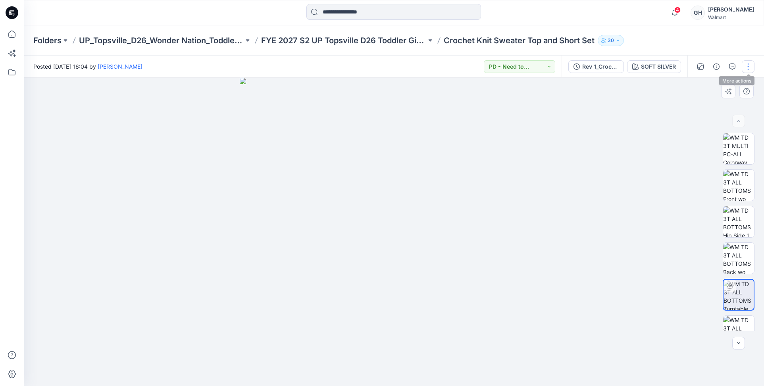
click at [745, 65] on button "button" at bounding box center [747, 66] width 13 height 13
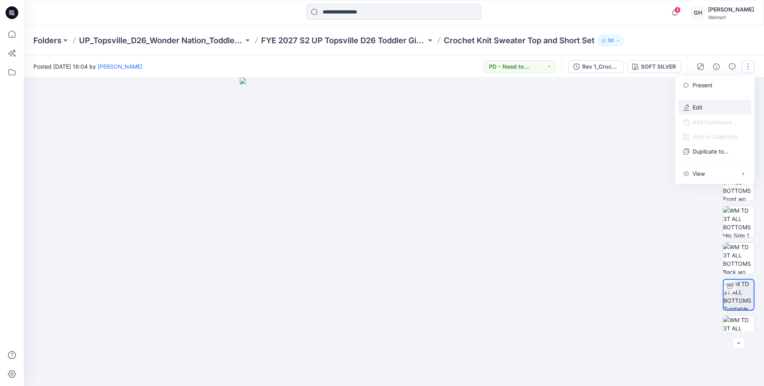
click at [715, 106] on button "Edit" at bounding box center [714, 107] width 73 height 15
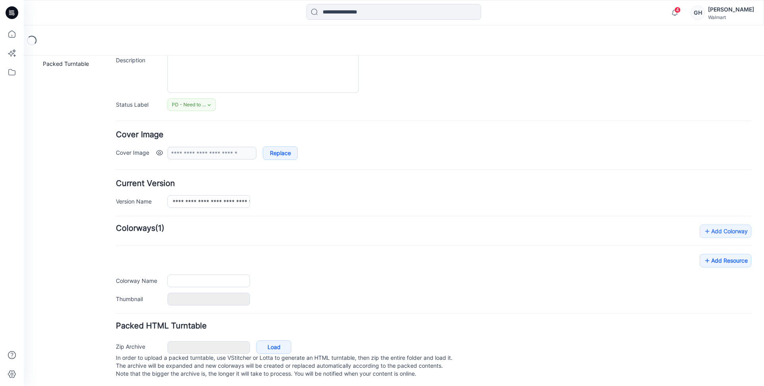
type input "**********"
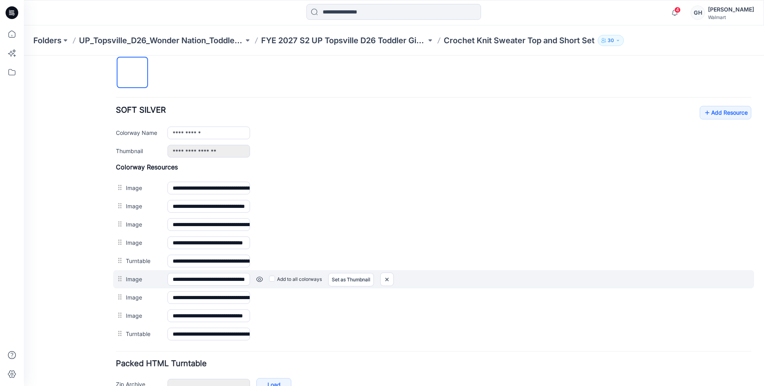
scroll to position [315, 0]
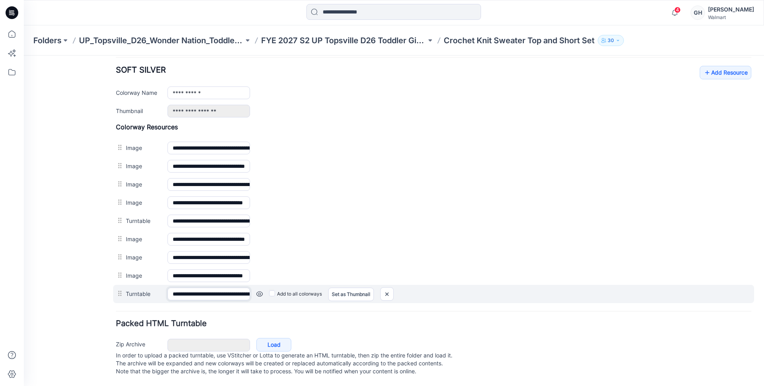
drag, startPoint x: 240, startPoint y: 287, endPoint x: 201, endPoint y: 285, distance: 39.3
click at [201, 288] on input "**********" at bounding box center [208, 294] width 83 height 13
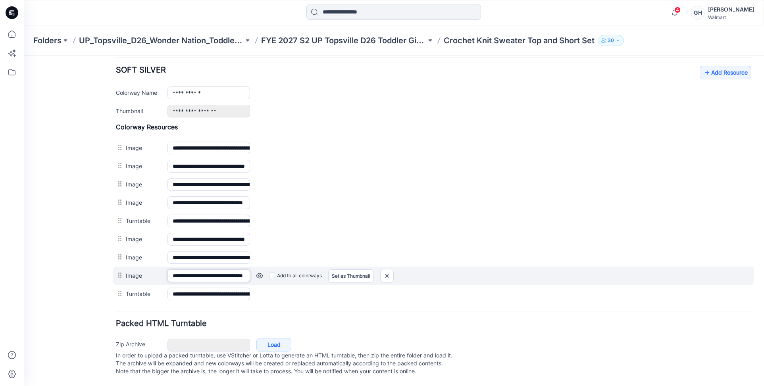
click at [226, 269] on input "**********" at bounding box center [208, 275] width 83 height 13
drag, startPoint x: 241, startPoint y: 269, endPoint x: 202, endPoint y: 268, distance: 39.7
click at [202, 269] on input "**********" at bounding box center [208, 275] width 83 height 13
paste input "**"
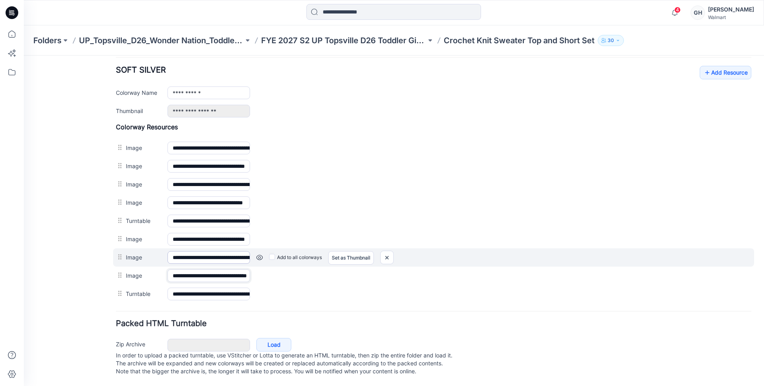
type input "**********"
click at [229, 251] on input "**********" at bounding box center [208, 257] width 83 height 13
drag, startPoint x: 236, startPoint y: 250, endPoint x: 203, endPoint y: 250, distance: 33.3
click at [203, 251] on input "**********" at bounding box center [208, 257] width 83 height 13
paste input "**"
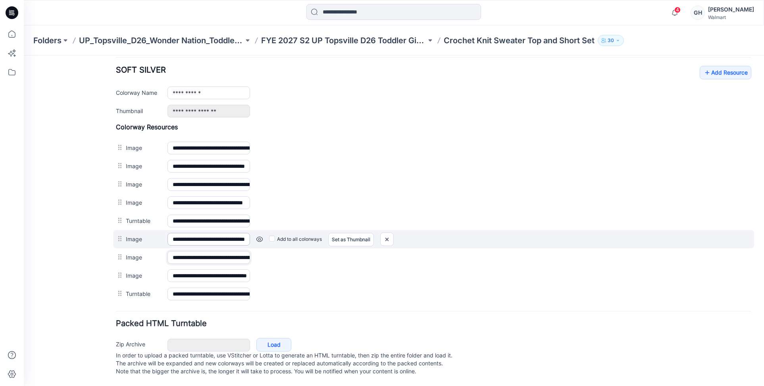
type input "**********"
click at [234, 233] on input "**********" at bounding box center [208, 239] width 83 height 13
drag, startPoint x: 239, startPoint y: 232, endPoint x: 200, endPoint y: 235, distance: 39.4
click at [200, 235] on input "**********" at bounding box center [208, 239] width 83 height 13
click at [239, 233] on input "**********" at bounding box center [208, 239] width 83 height 13
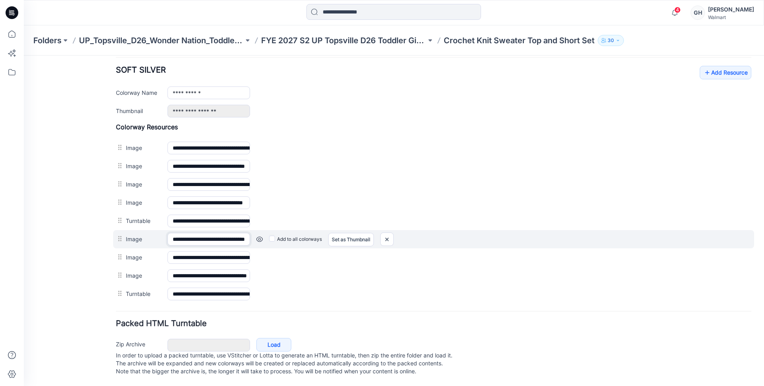
drag, startPoint x: 241, startPoint y: 231, endPoint x: 204, endPoint y: 232, distance: 37.3
click at [204, 233] on input "**********" at bounding box center [208, 239] width 83 height 13
paste input "**"
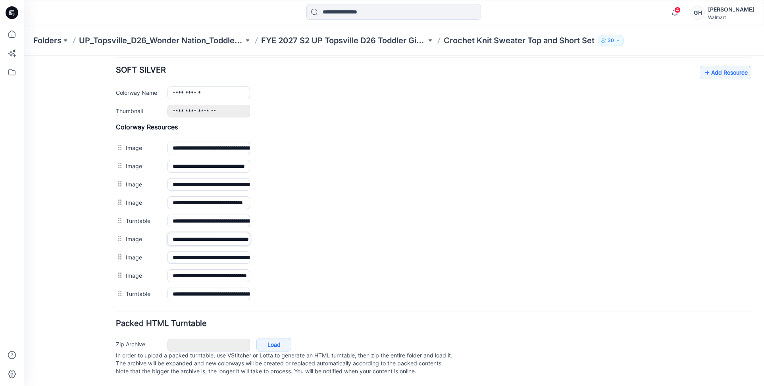
type input "**********"
click at [72, 233] on div "General Cover Image Current Version Colorways Packed Turntable" at bounding box center [71, 72] width 63 height 628
click at [722, 66] on link "Add Resource" at bounding box center [725, 72] width 52 height 13
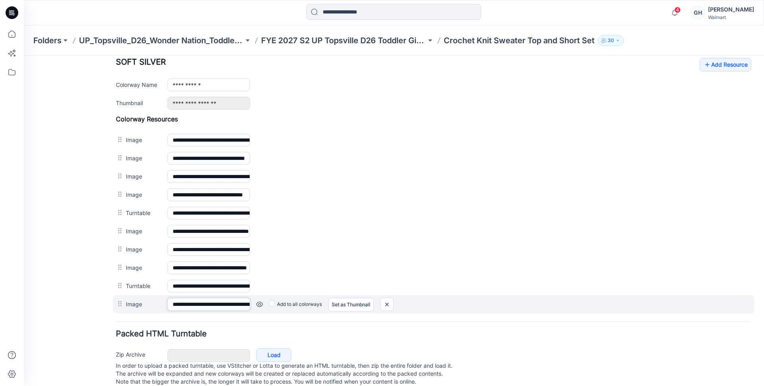
click at [192, 300] on input "**********" at bounding box center [208, 304] width 83 height 13
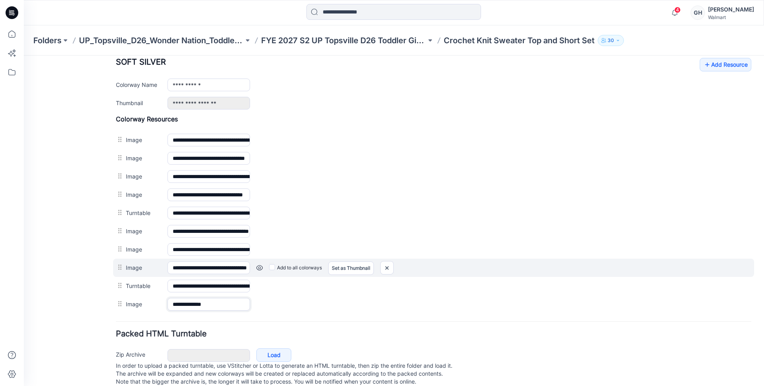
type input "**********"
click at [135, 275] on div "**********" at bounding box center [433, 268] width 641 height 18
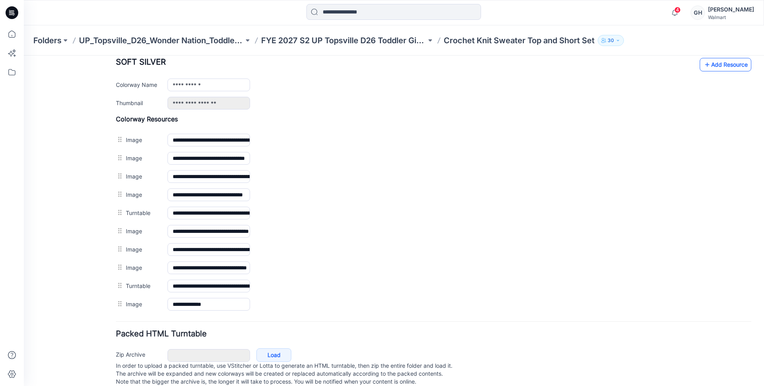
click at [705, 68] on link "Add Resource" at bounding box center [725, 64] width 52 height 13
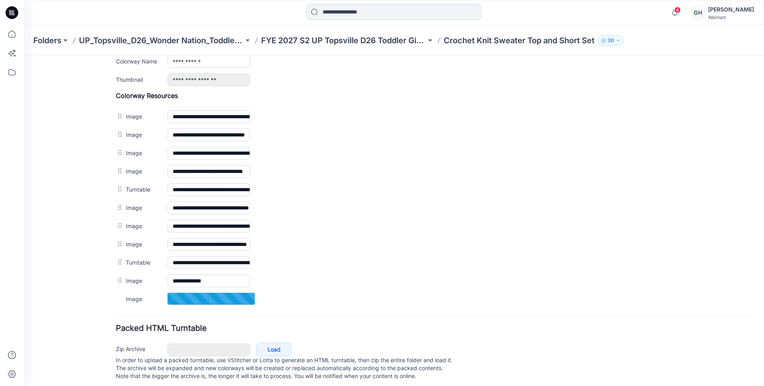
scroll to position [351, 0]
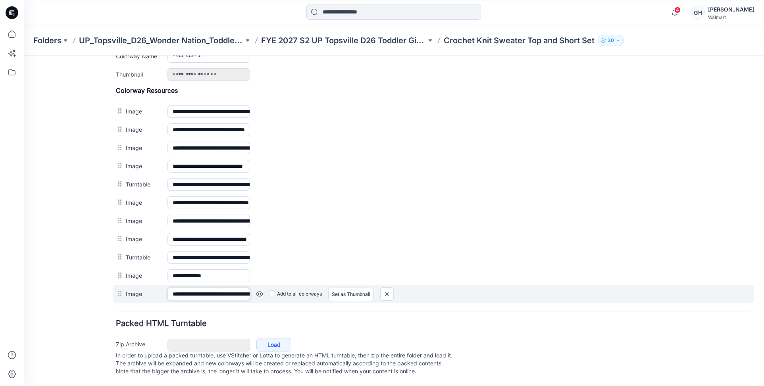
click at [208, 292] on input "**********" at bounding box center [208, 294] width 83 height 13
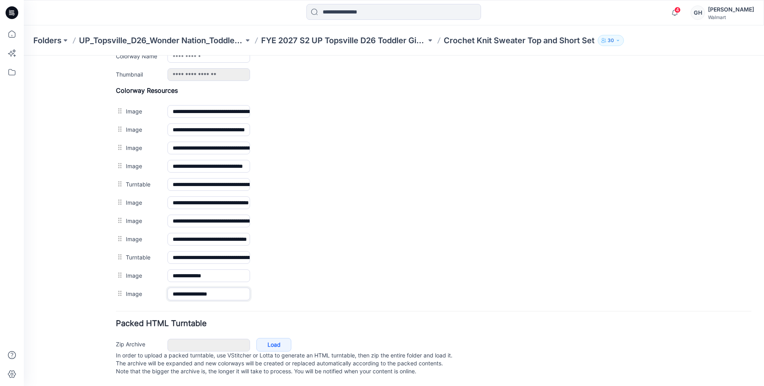
type input "**********"
click at [237, 320] on h4 "Packed HTML Turntable" at bounding box center [433, 324] width 635 height 8
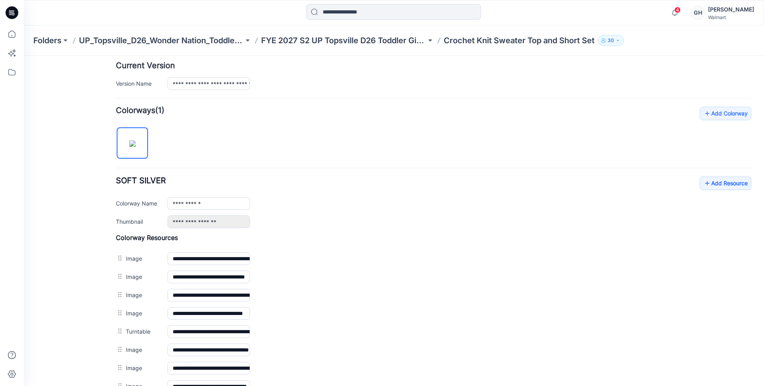
scroll to position [153, 0]
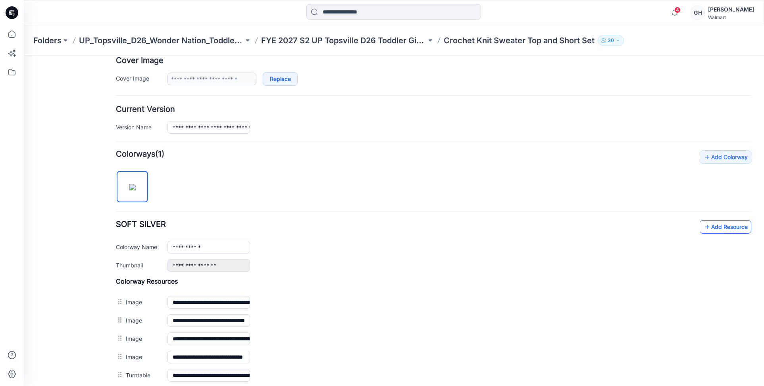
click at [705, 225] on link "Add Resource" at bounding box center [725, 226] width 52 height 13
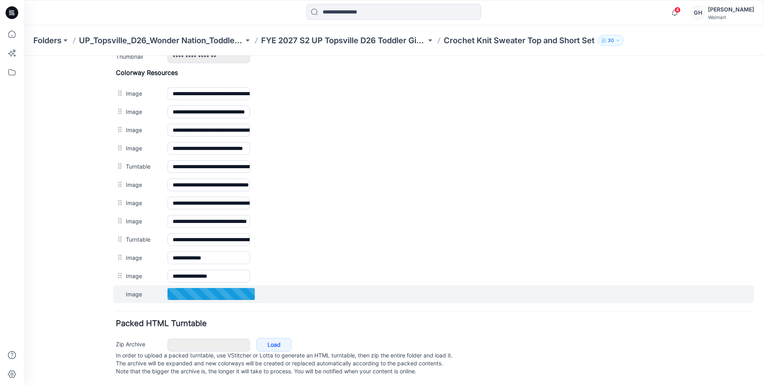
scroll to position [370, 0]
click at [205, 288] on input "**********" at bounding box center [208, 294] width 83 height 13
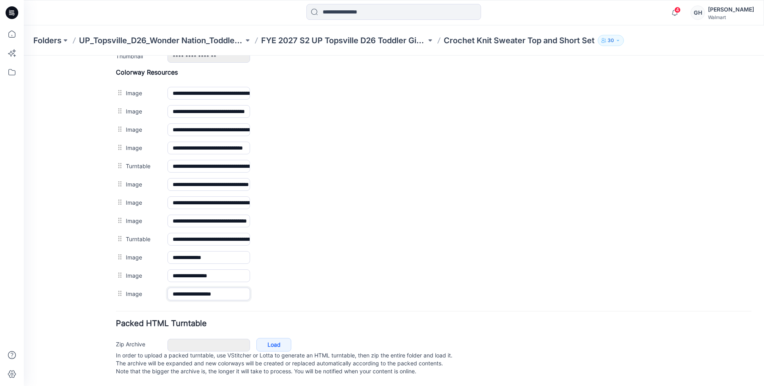
type input "**********"
click at [241, 320] on h4 "Packed HTML Turntable" at bounding box center [433, 324] width 635 height 8
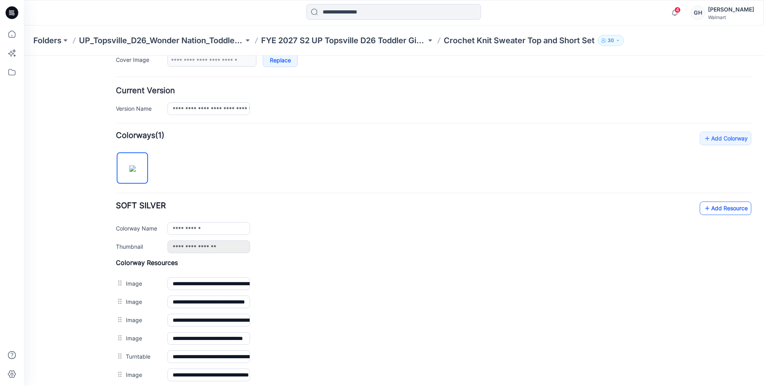
click at [705, 211] on link "Add Resource" at bounding box center [725, 208] width 52 height 13
click at [720, 205] on link "Add Resource" at bounding box center [725, 208] width 52 height 13
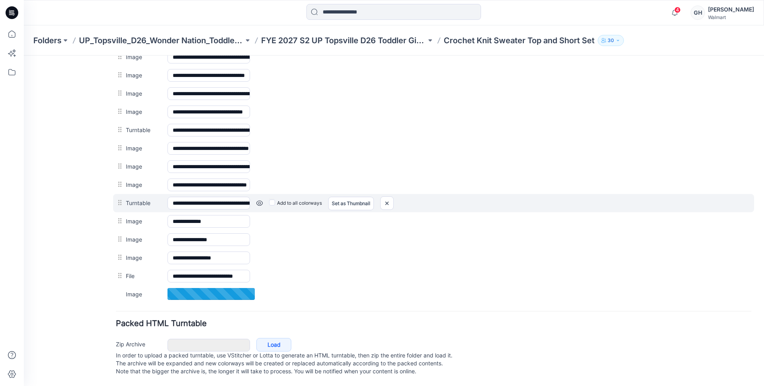
scroll to position [406, 0]
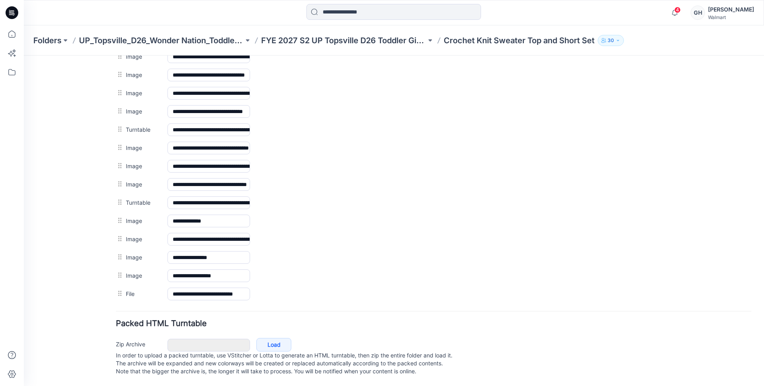
click at [184, 233] on input "**********" at bounding box center [208, 239] width 83 height 13
type input "**********"
click at [107, 230] on div "**********" at bounding box center [389, 21] width 730 height 729
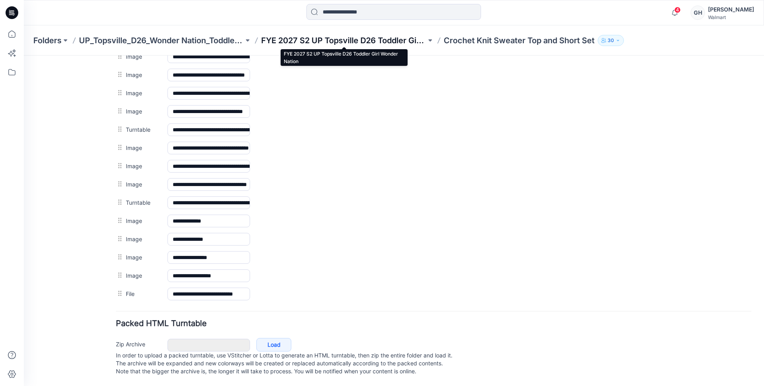
click at [367, 37] on p "FYE 2027 S2 UP Topsville D26 Toddler Girl Wonder Nation" at bounding box center [343, 40] width 165 height 11
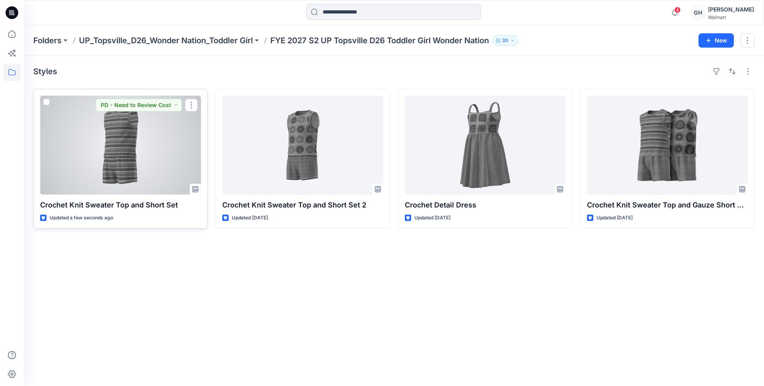
click at [125, 167] on div at bounding box center [120, 145] width 161 height 99
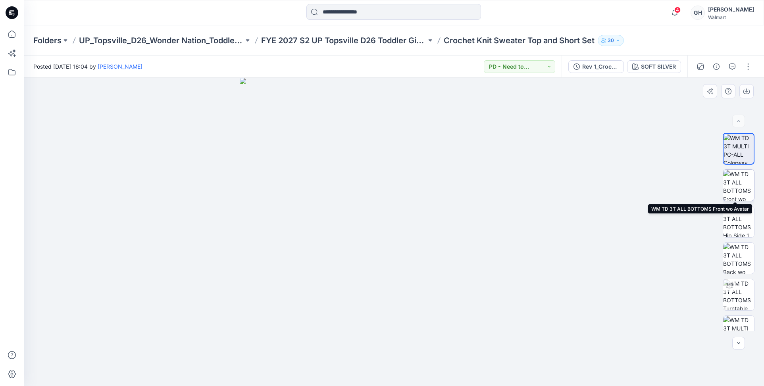
click at [730, 183] on img at bounding box center [738, 185] width 31 height 31
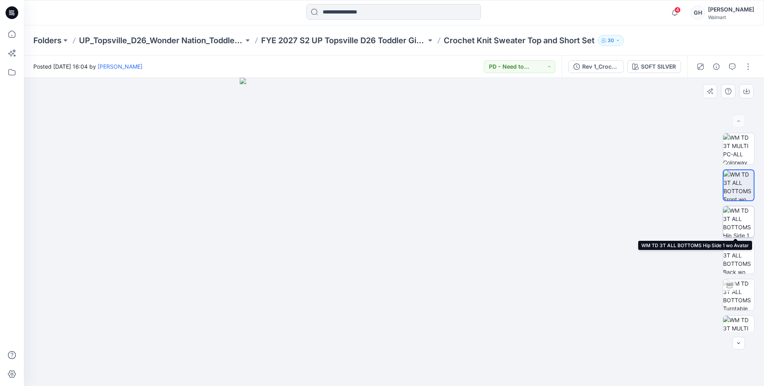
drag, startPoint x: 733, startPoint y: 225, endPoint x: 736, endPoint y: 256, distance: 31.9
click at [733, 224] on img at bounding box center [738, 221] width 31 height 31
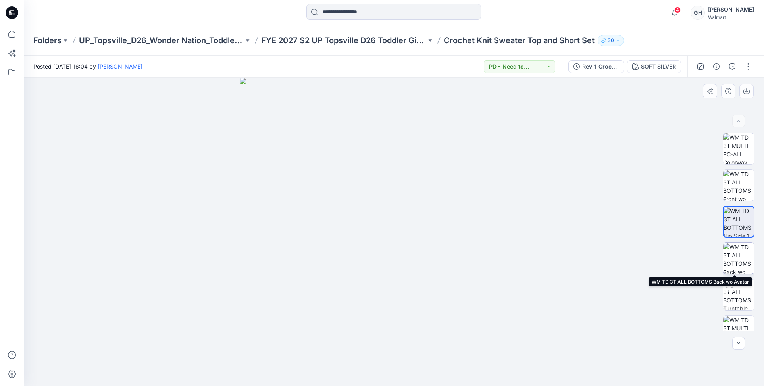
click at [736, 256] on img at bounding box center [738, 258] width 31 height 31
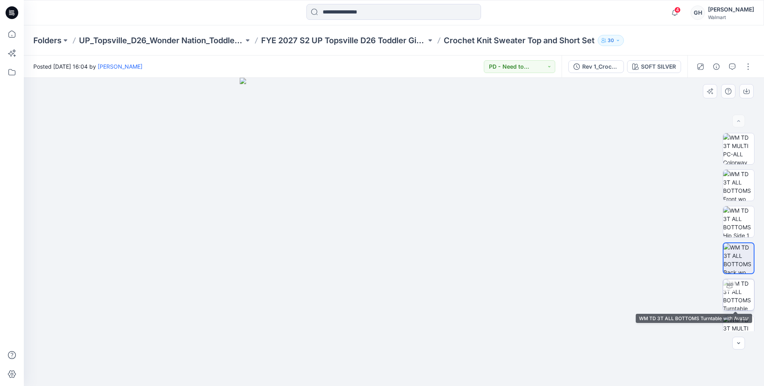
click at [734, 281] on img at bounding box center [738, 294] width 31 height 31
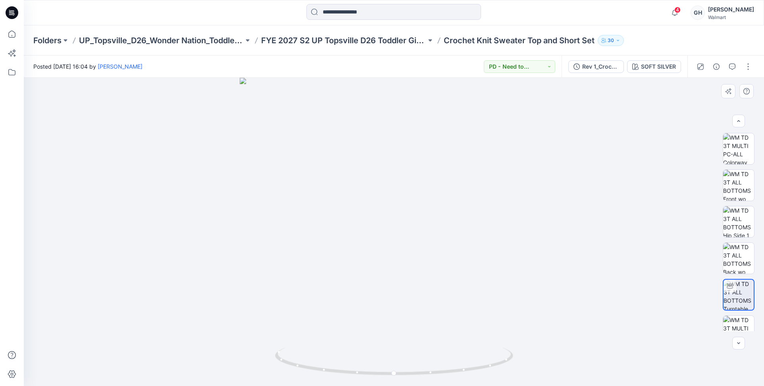
scroll to position [99, 0]
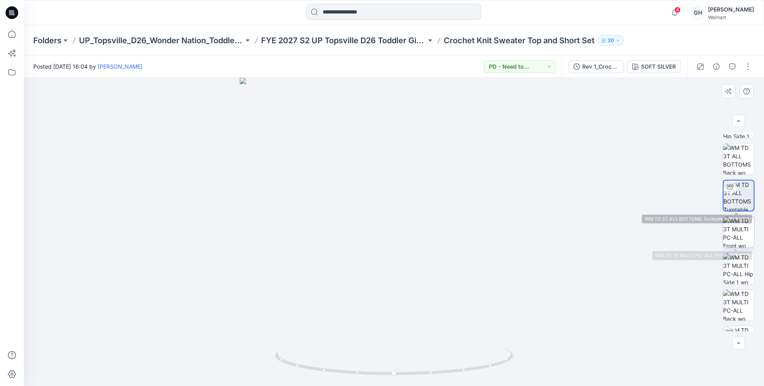
click at [742, 233] on img at bounding box center [738, 232] width 31 height 31
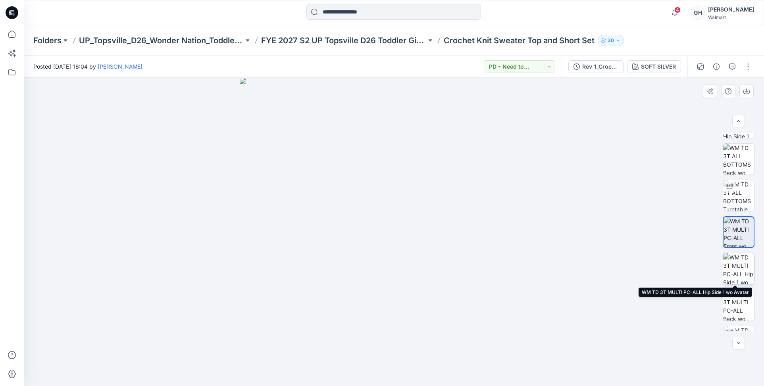
click at [730, 278] on img at bounding box center [738, 268] width 31 height 31
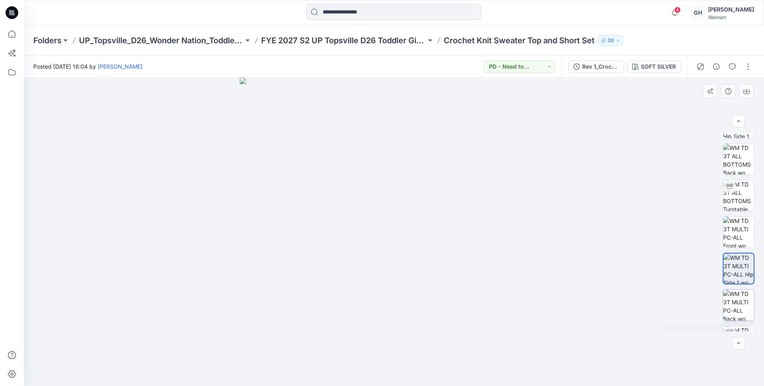
click at [730, 298] on img at bounding box center [738, 305] width 31 height 31
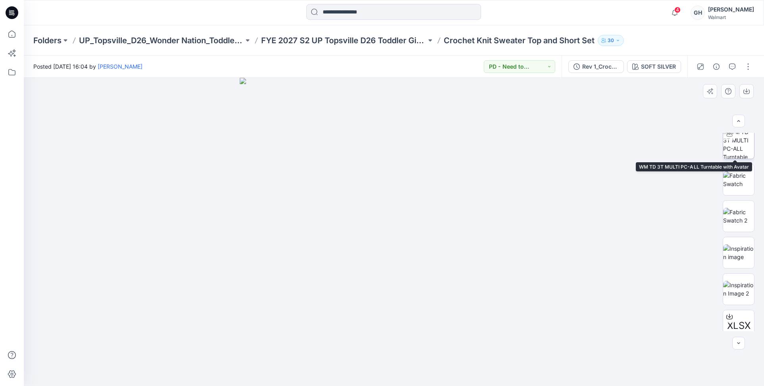
click at [734, 139] on img at bounding box center [738, 143] width 31 height 31
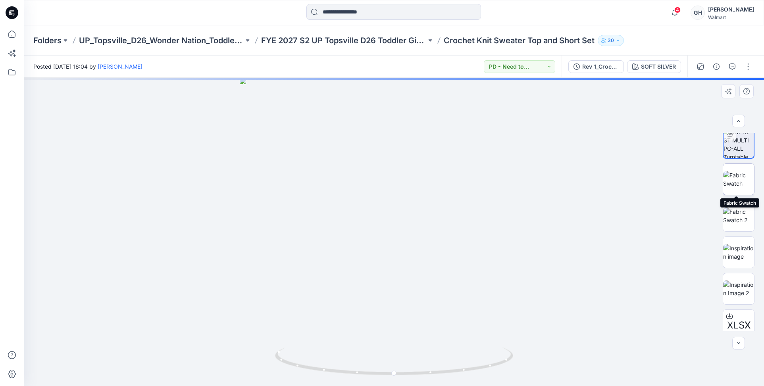
click at [739, 181] on img at bounding box center [738, 179] width 31 height 17
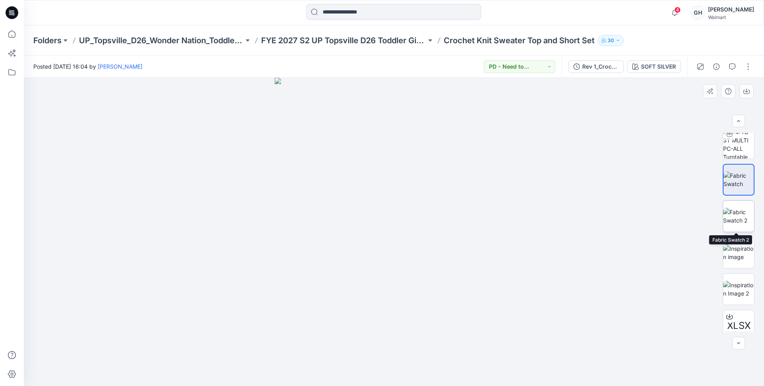
drag, startPoint x: 737, startPoint y: 213, endPoint x: 738, endPoint y: 240, distance: 27.0
click at [737, 213] on img at bounding box center [738, 216] width 31 height 17
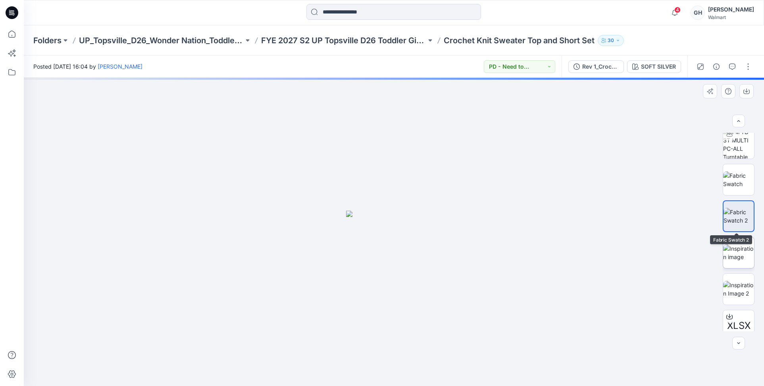
click at [738, 244] on img at bounding box center [738, 252] width 31 height 17
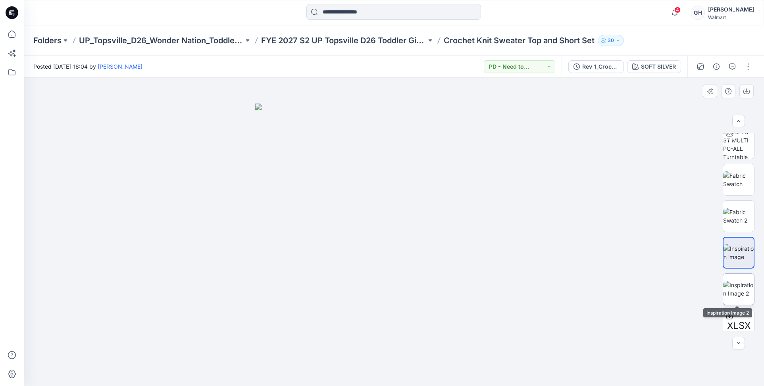
click at [733, 292] on img at bounding box center [738, 289] width 31 height 17
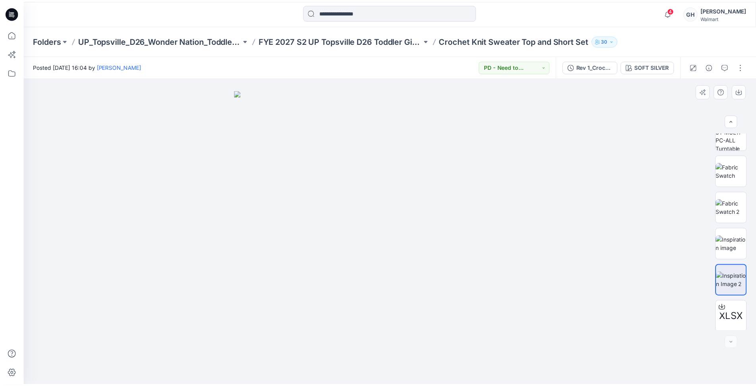
scroll to position [308, 0]
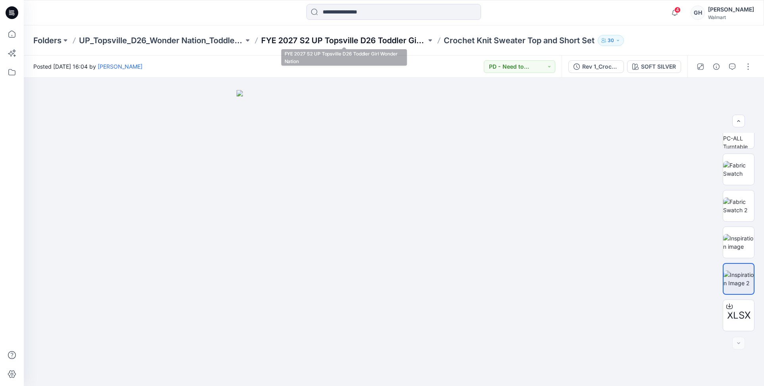
click at [334, 37] on p "FYE 2027 S2 UP Topsville D26 Toddler Girl Wonder Nation" at bounding box center [343, 40] width 165 height 11
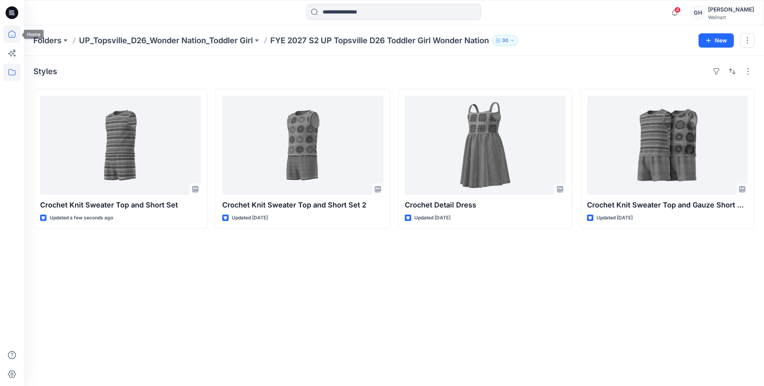
click at [11, 31] on icon at bounding box center [11, 34] width 7 height 7
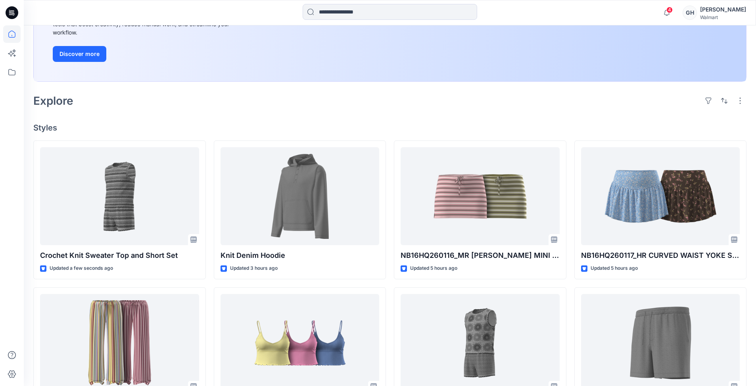
scroll to position [248, 0]
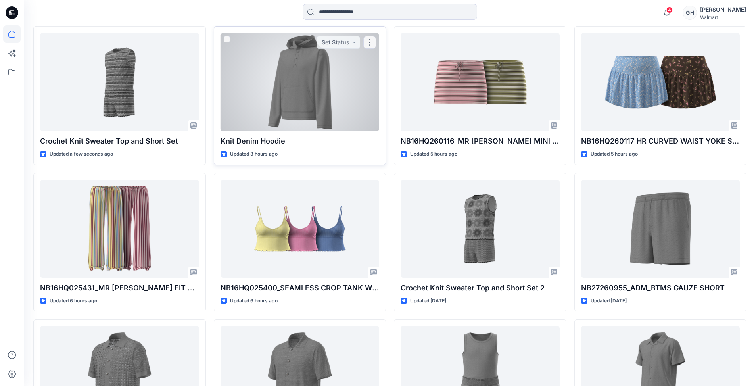
click at [294, 92] on div at bounding box center [300, 82] width 159 height 98
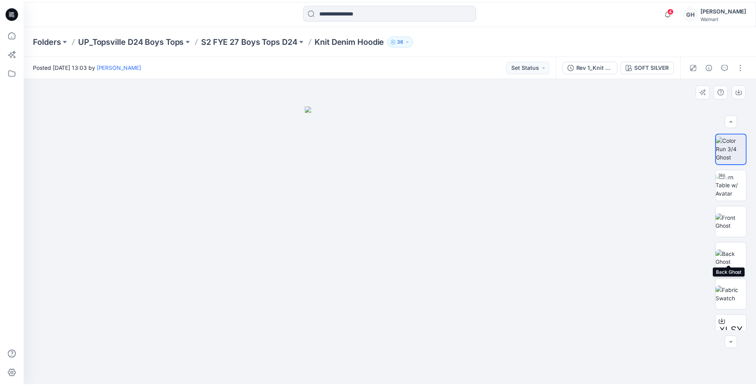
scroll to position [16, 0]
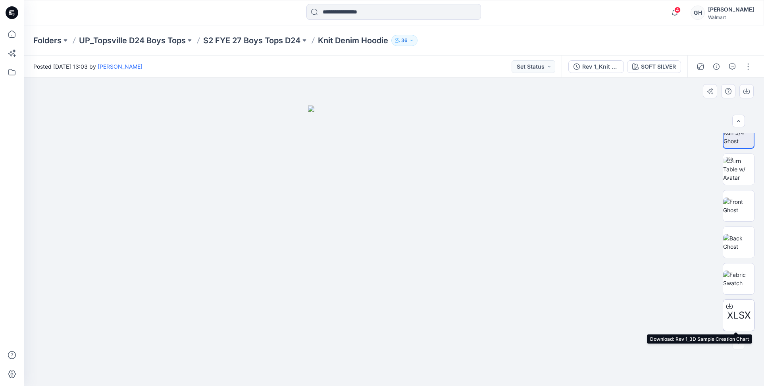
click at [730, 306] on icon at bounding box center [729, 306] width 6 height 4
click at [744, 167] on img at bounding box center [738, 169] width 31 height 25
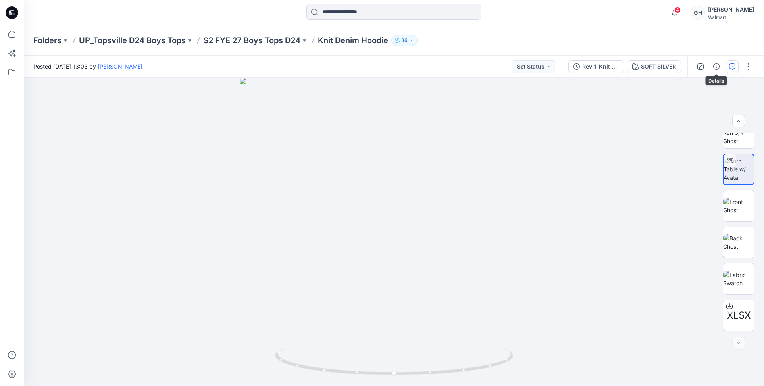
click at [726, 67] on button "button" at bounding box center [732, 66] width 13 height 13
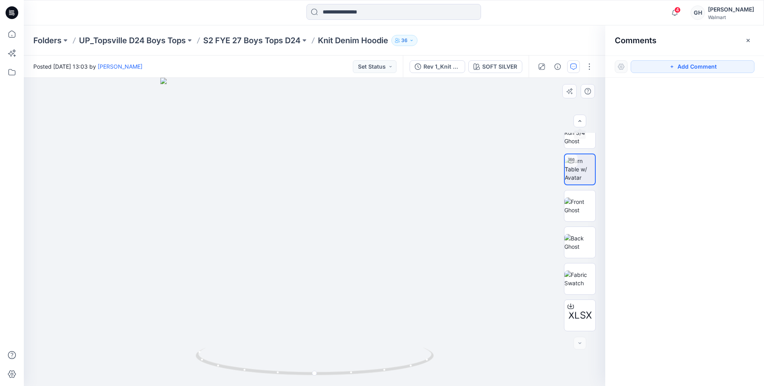
click at [502, 122] on div at bounding box center [314, 232] width 581 height 308
click at [676, 64] on button "Add Comment" at bounding box center [692, 66] width 124 height 13
click at [349, 133] on div "1" at bounding box center [314, 232] width 581 height 308
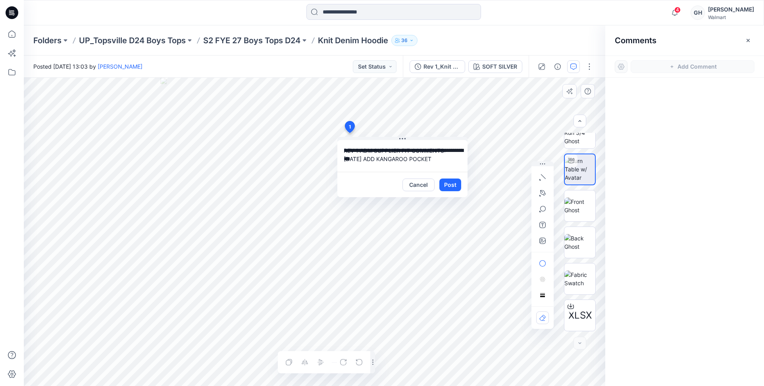
drag, startPoint x: 451, startPoint y: 150, endPoint x: 360, endPoint y: 147, distance: 90.9
click at [360, 147] on textarea "**********" at bounding box center [402, 156] width 130 height 32
drag, startPoint x: 359, startPoint y: 159, endPoint x: 360, endPoint y: 143, distance: 16.3
click at [360, 143] on textarea "**********" at bounding box center [402, 156] width 130 height 32
click at [373, 152] on textarea "**********" at bounding box center [402, 156] width 130 height 32
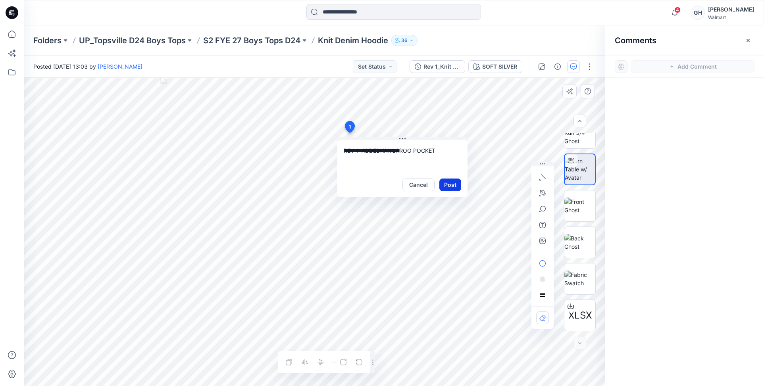
type textarea "**********"
click at [449, 184] on button "Post" at bounding box center [450, 185] width 22 height 13
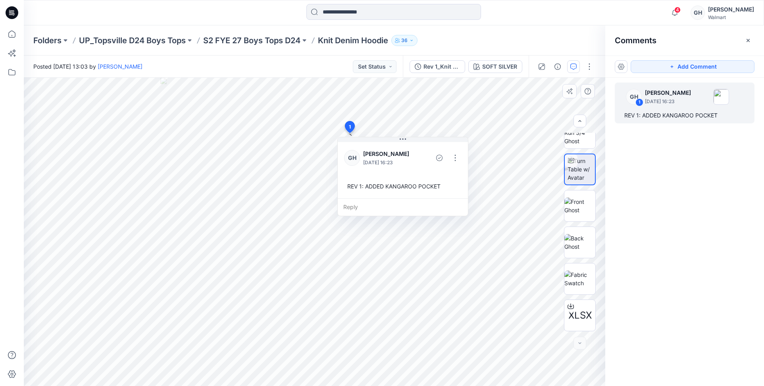
click at [678, 209] on div "GH 1 [PERSON_NAME] [DATE] 16:23 REV 1: ADDED KANGAROO POCKET" at bounding box center [684, 217] width 159 height 279
click at [238, 42] on p "S2 FYE 27 Boys Tops D24" at bounding box center [251, 40] width 97 height 11
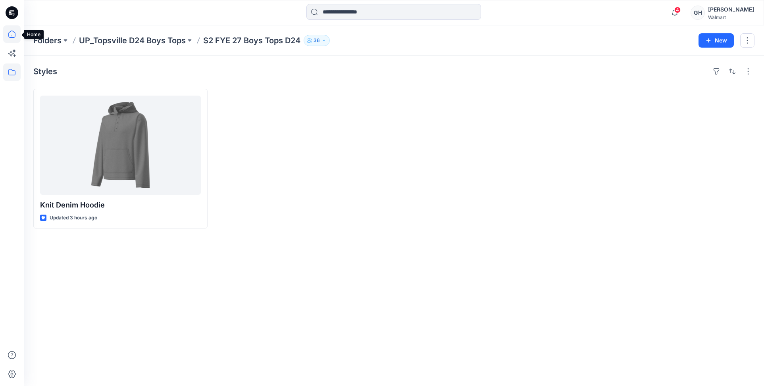
click at [17, 33] on icon at bounding box center [11, 33] width 17 height 17
